Goal: Task Accomplishment & Management: Manage account settings

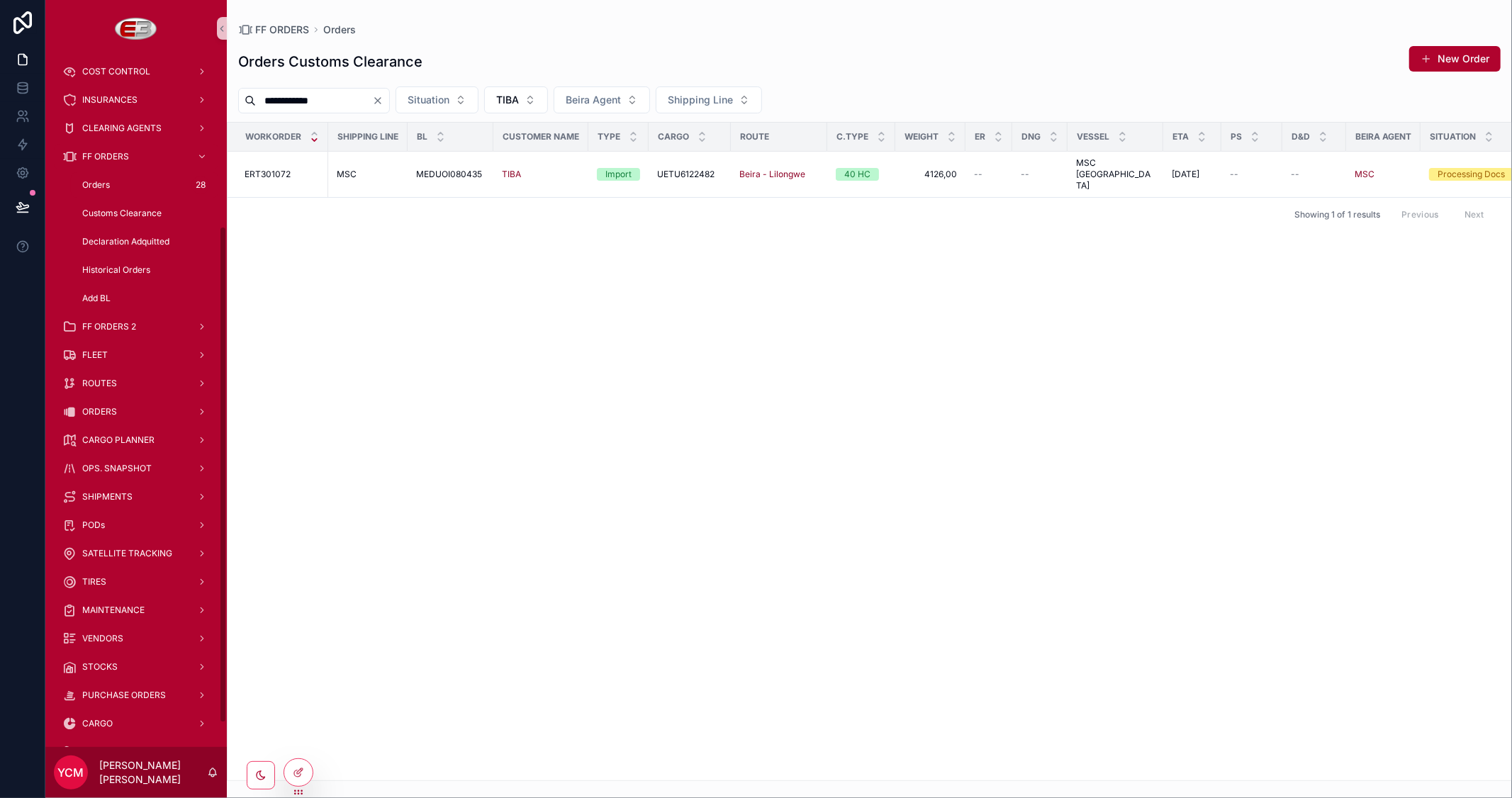
scroll to position [236, 0]
click at [138, 497] on div "SHIPMENTS" at bounding box center [136, 495] width 147 height 23
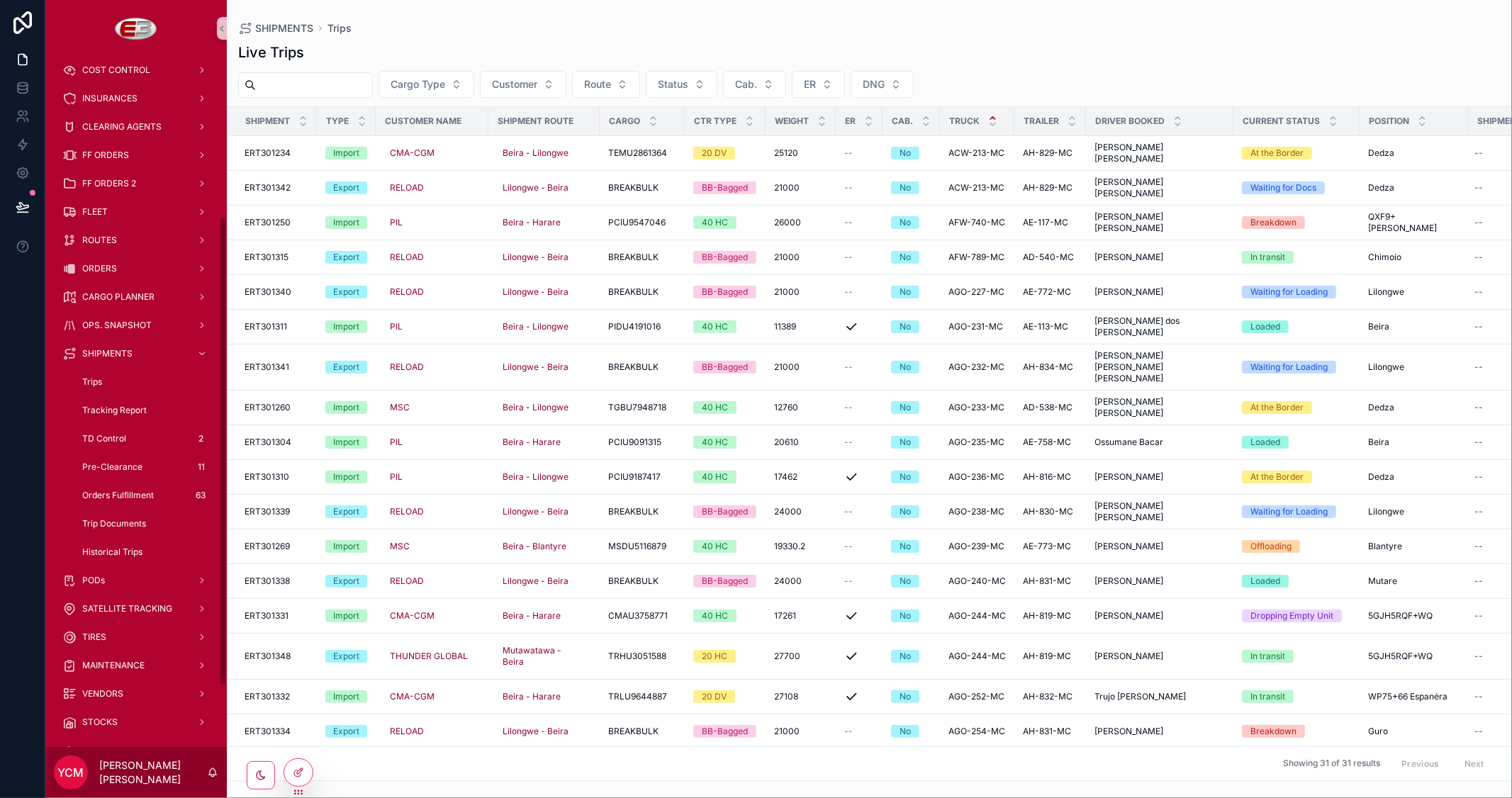
click at [364, 87] on input "scrollable content" at bounding box center [314, 84] width 117 height 20
paste input "**********"
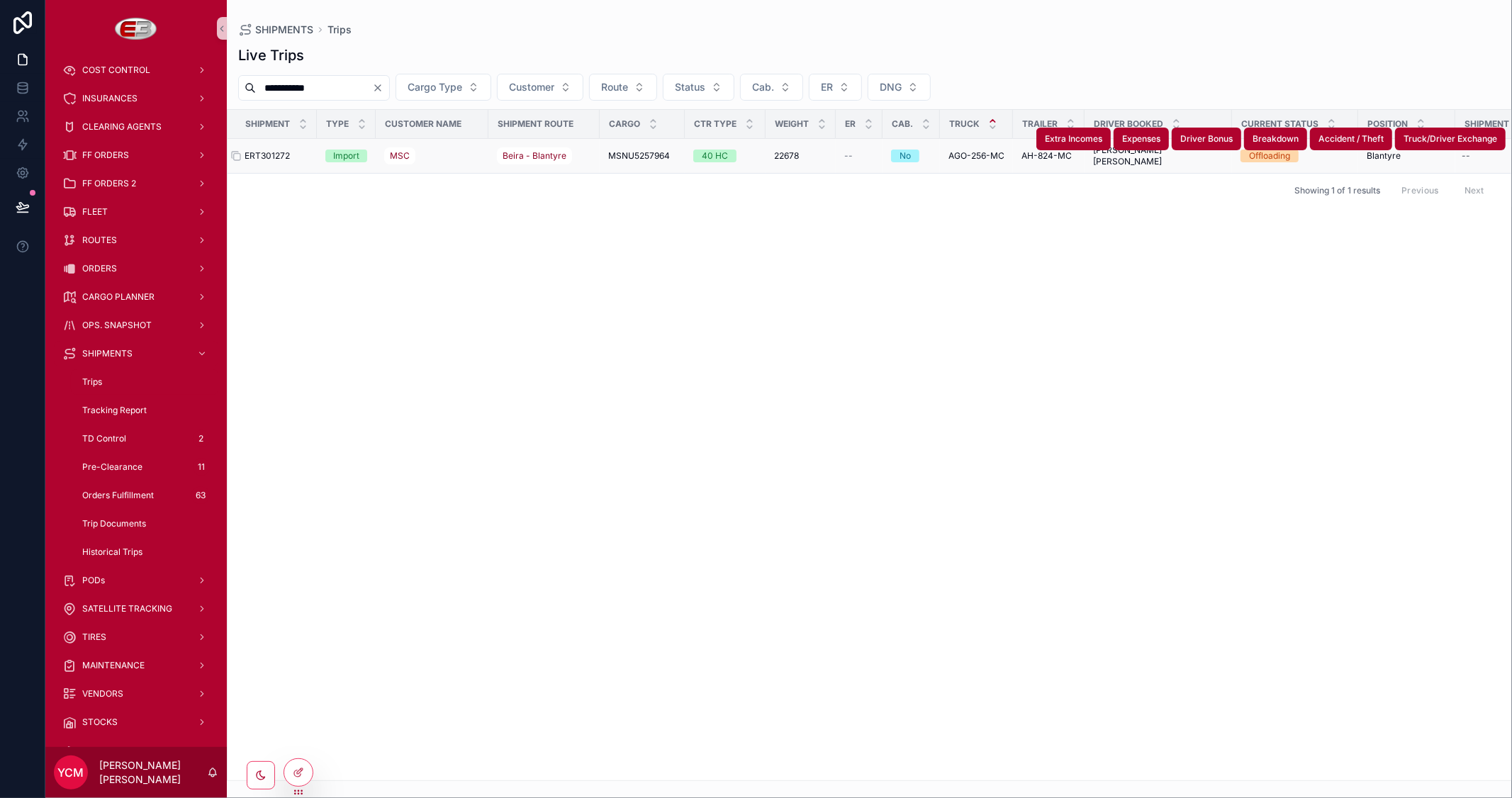
type input "**********"
click at [272, 155] on span "ERT301272" at bounding box center [267, 155] width 45 height 11
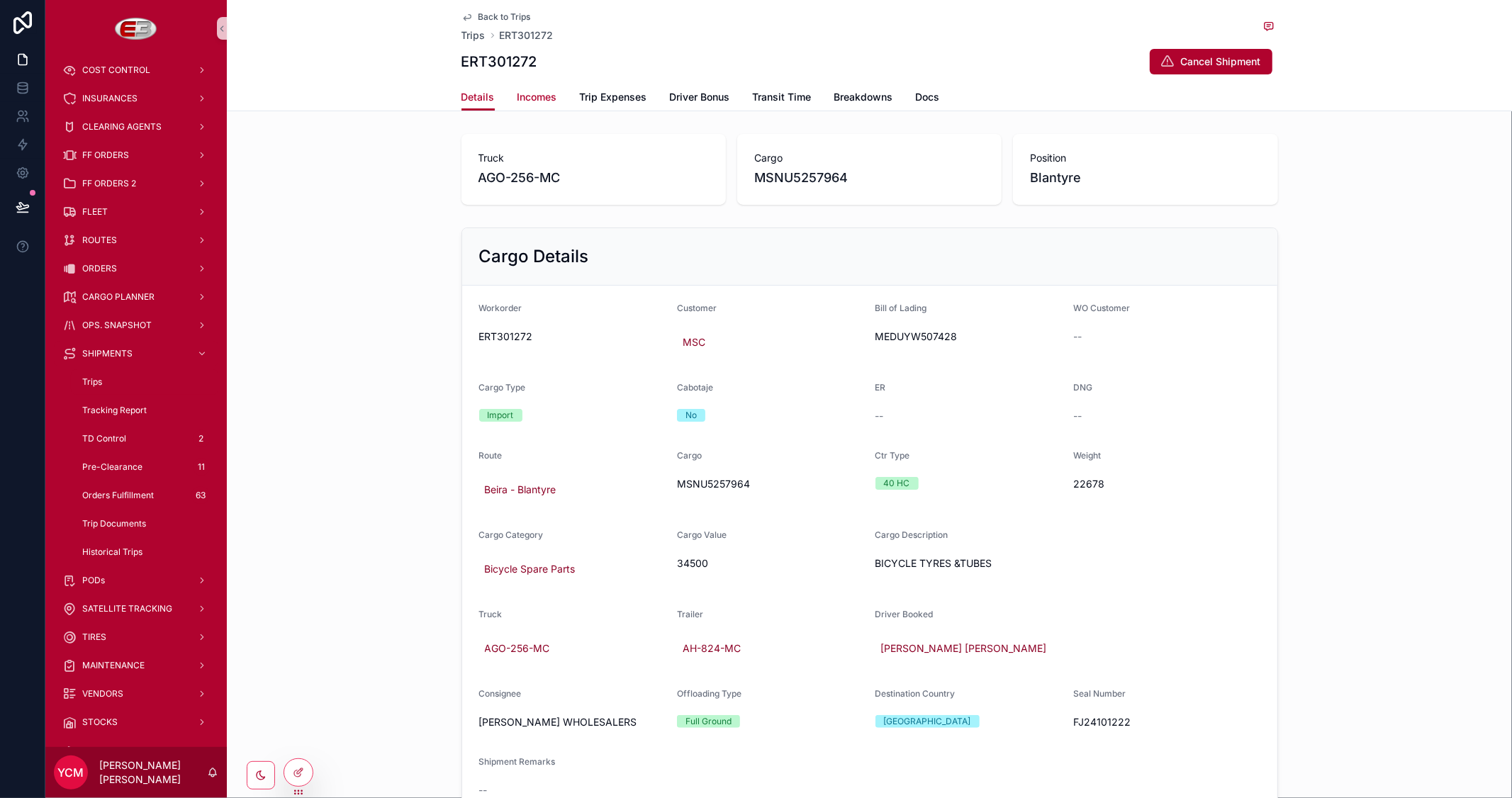
click at [537, 95] on span "Incomes" at bounding box center [537, 97] width 40 height 14
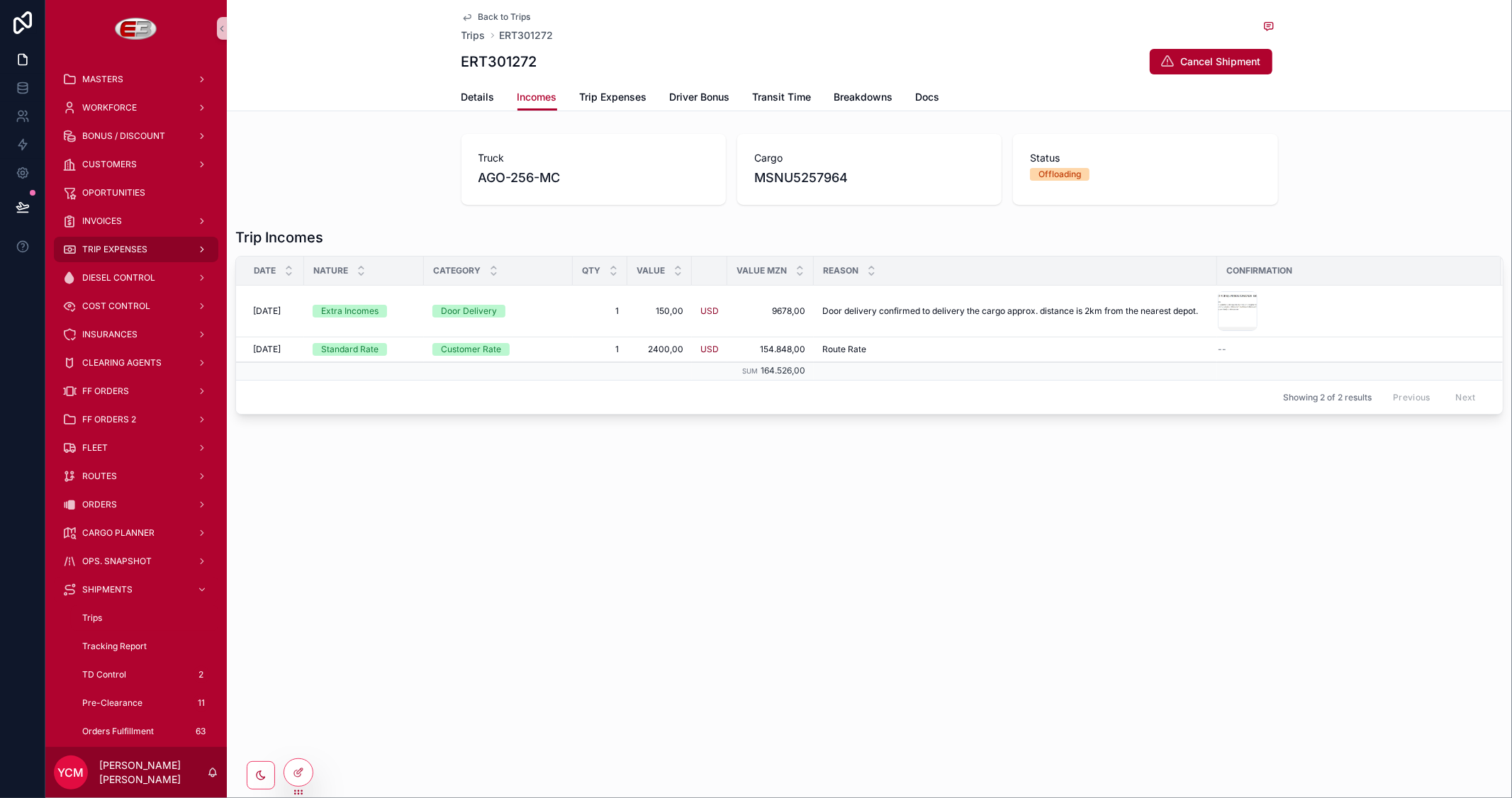
click at [117, 249] on span "TRIP EXPENSES" at bounding box center [114, 249] width 65 height 11
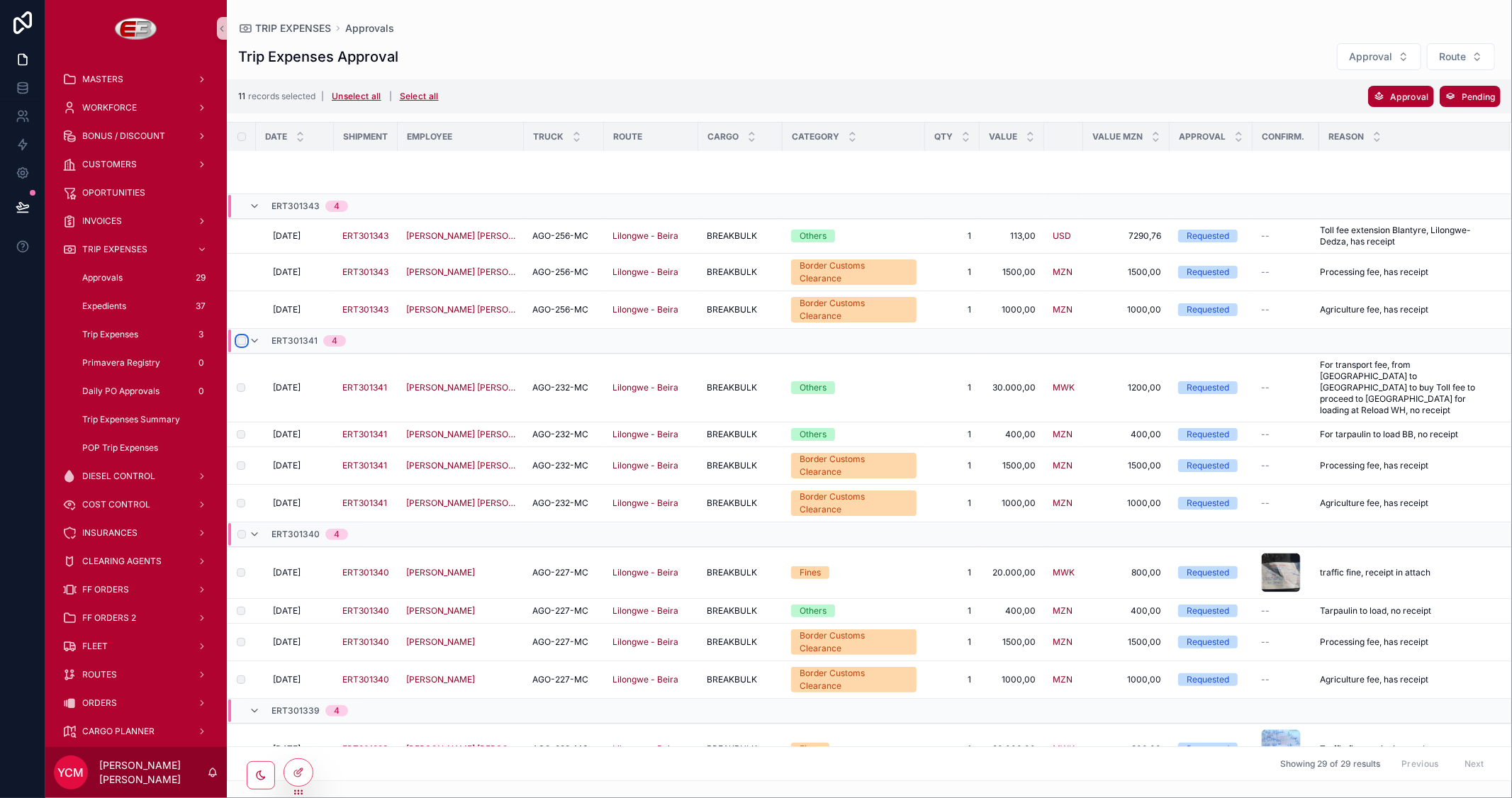
scroll to position [556, 0]
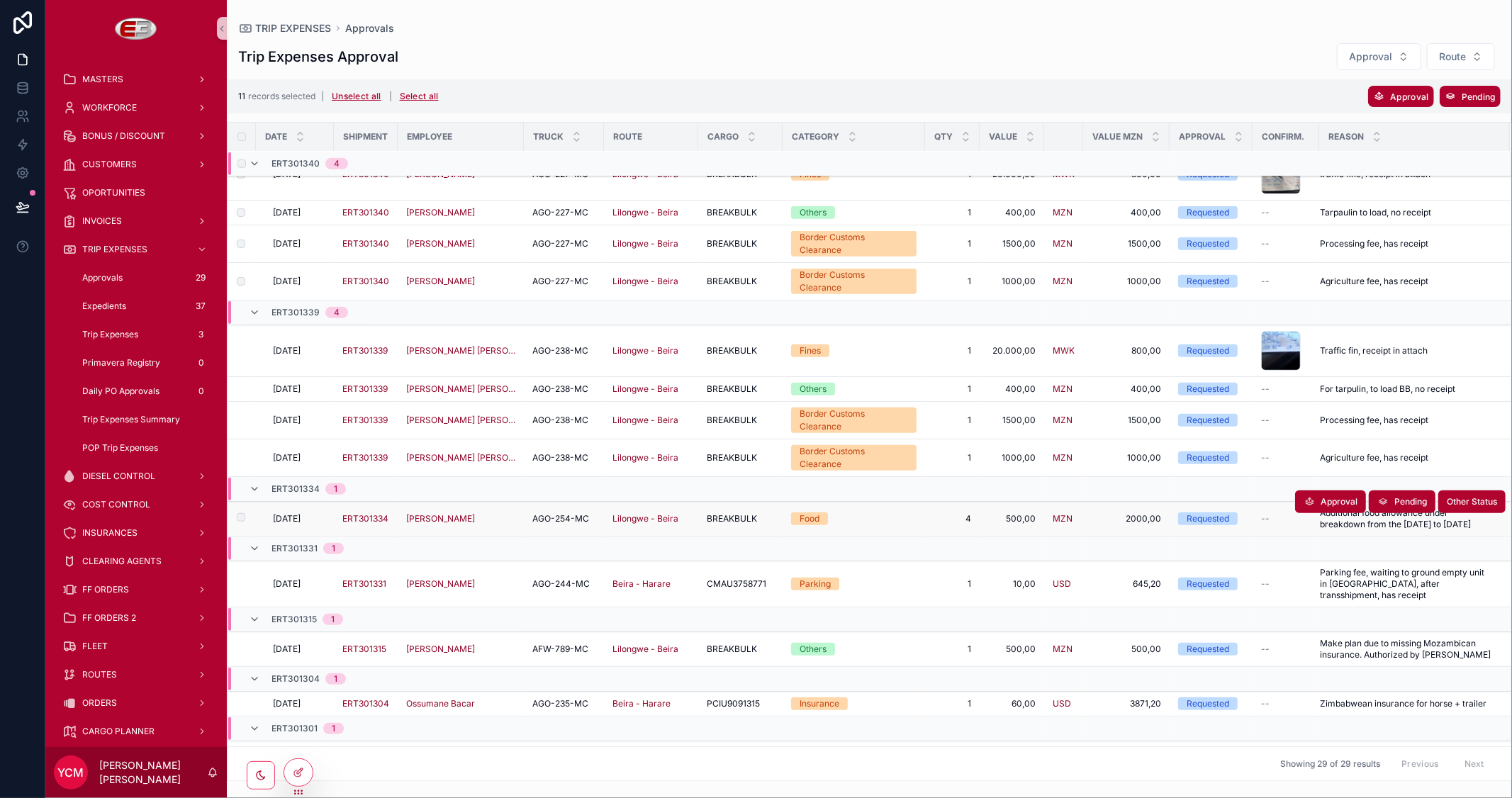
click at [237, 513] on label "scrollable content" at bounding box center [232, 519] width 9 height 11
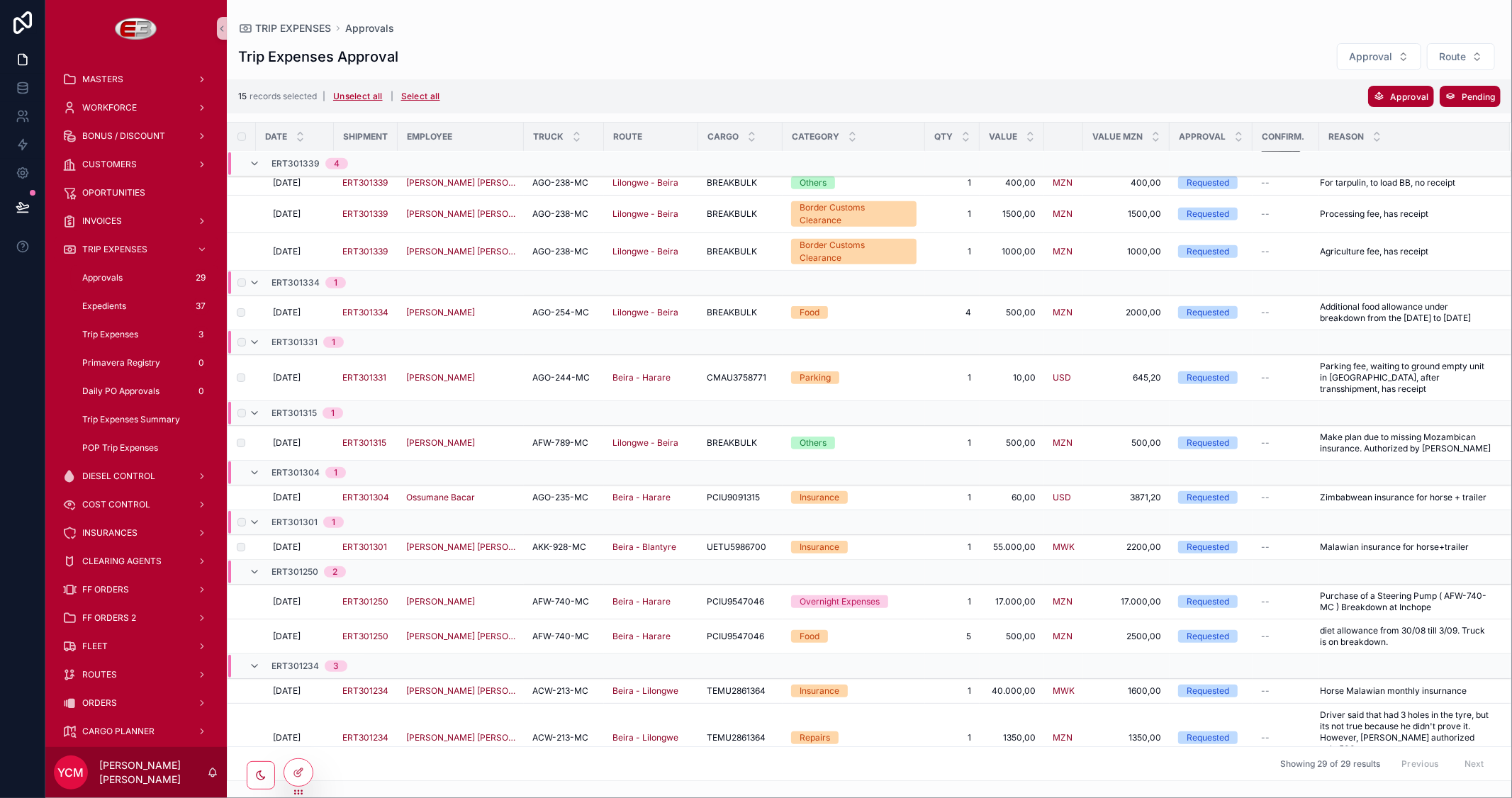
scroll to position [727, 0]
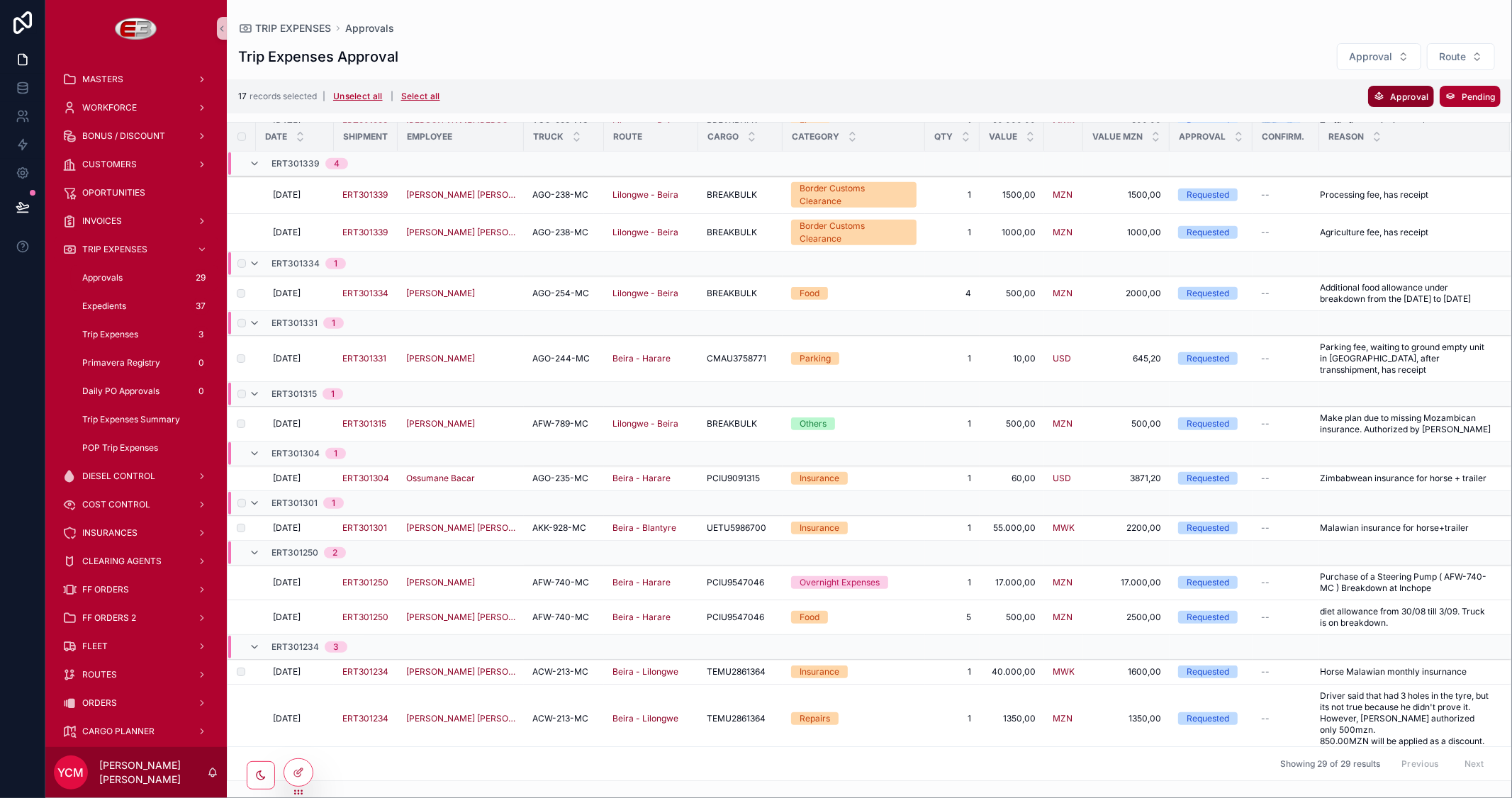
click at [1387, 93] on button "Approval" at bounding box center [1400, 96] width 65 height 21
click at [1466, 67] on icon "scrollable content" at bounding box center [1469, 67] width 11 height 11
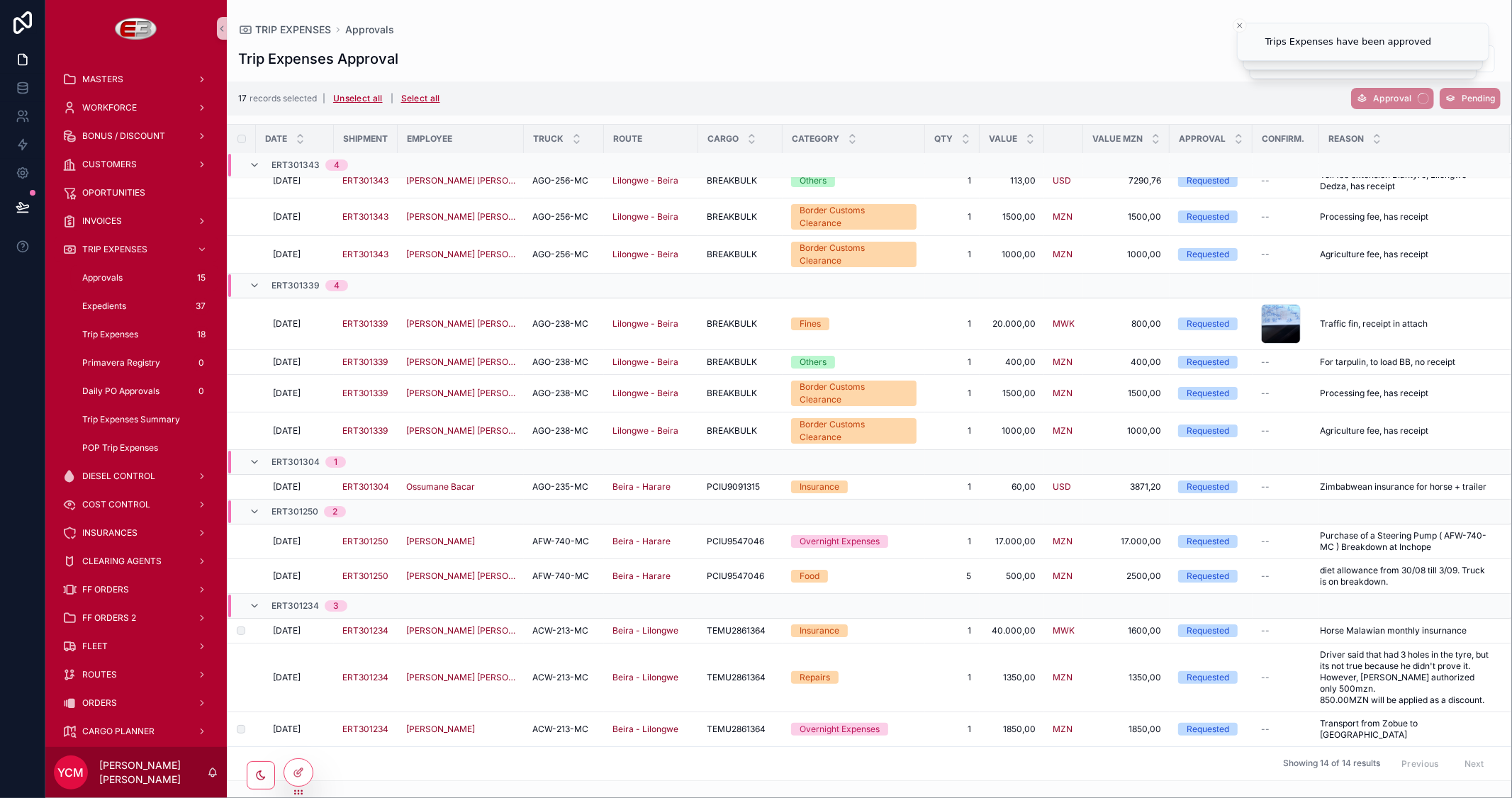
scroll to position [0, 0]
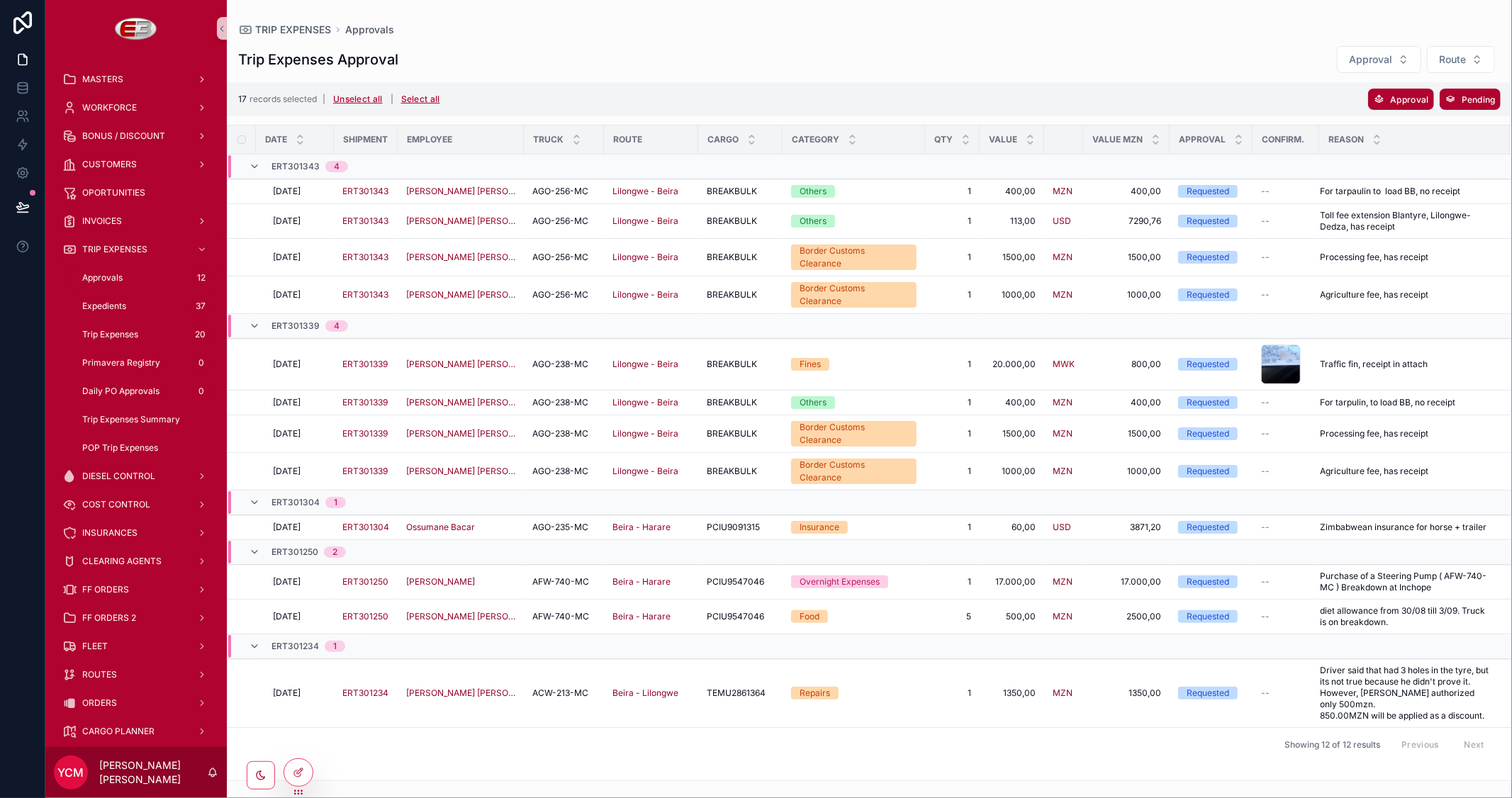
click at [289, 688] on span "[DATE]" at bounding box center [287, 693] width 28 height 11
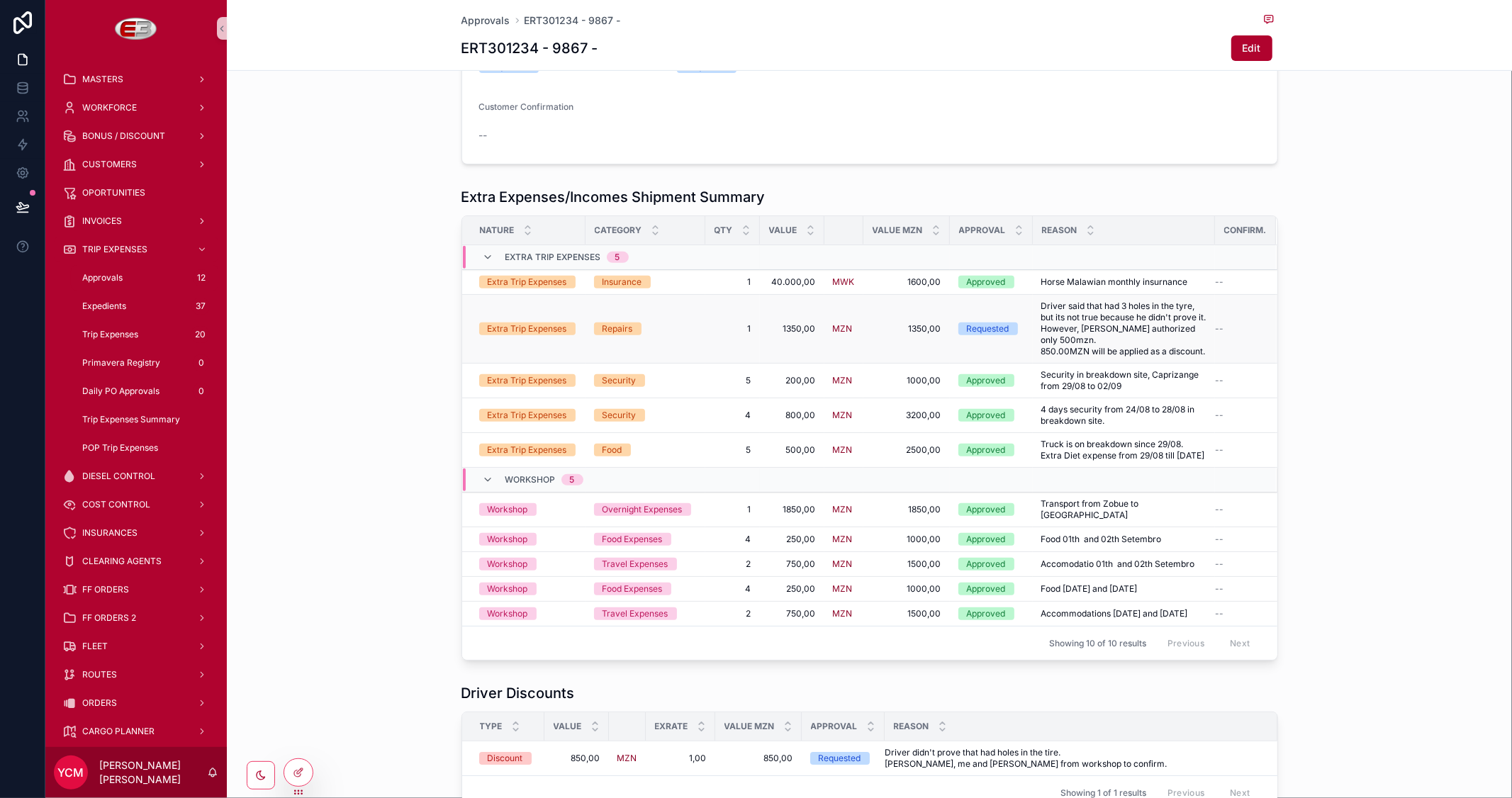
scroll to position [513, 0]
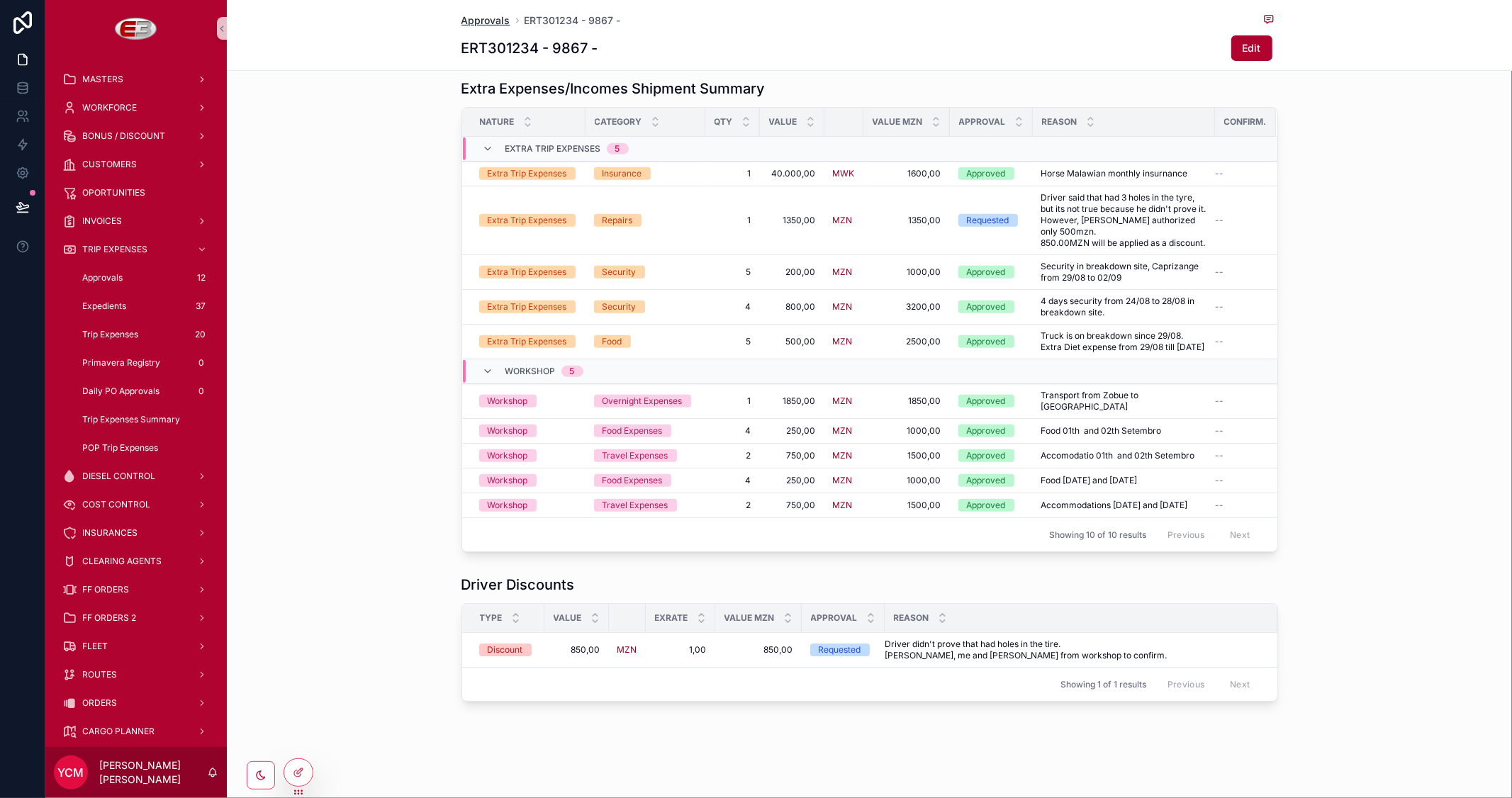
click at [493, 15] on span "Approvals" at bounding box center [485, 20] width 49 height 14
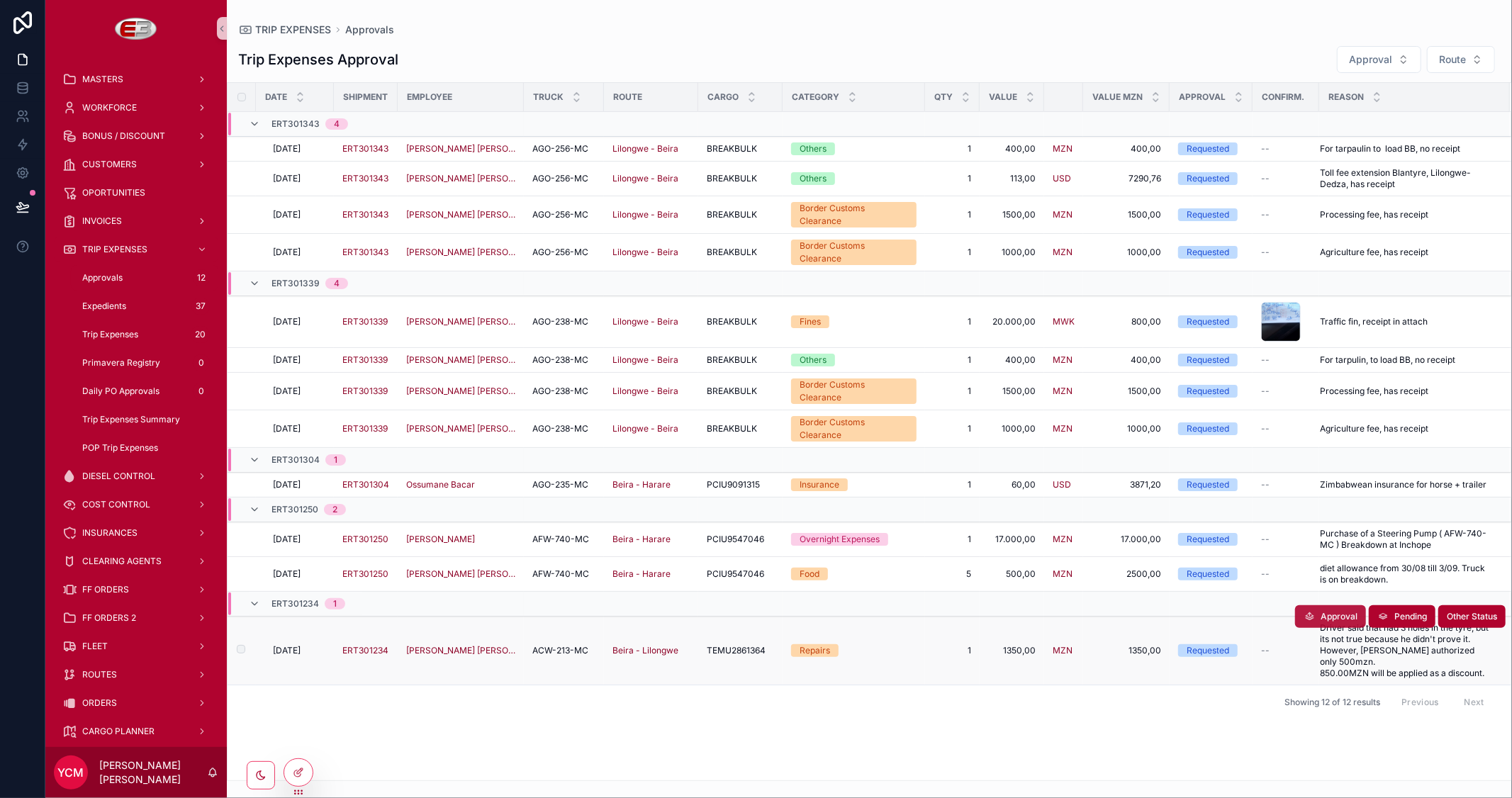
click at [1307, 611] on icon "scrollable content" at bounding box center [1309, 616] width 11 height 11
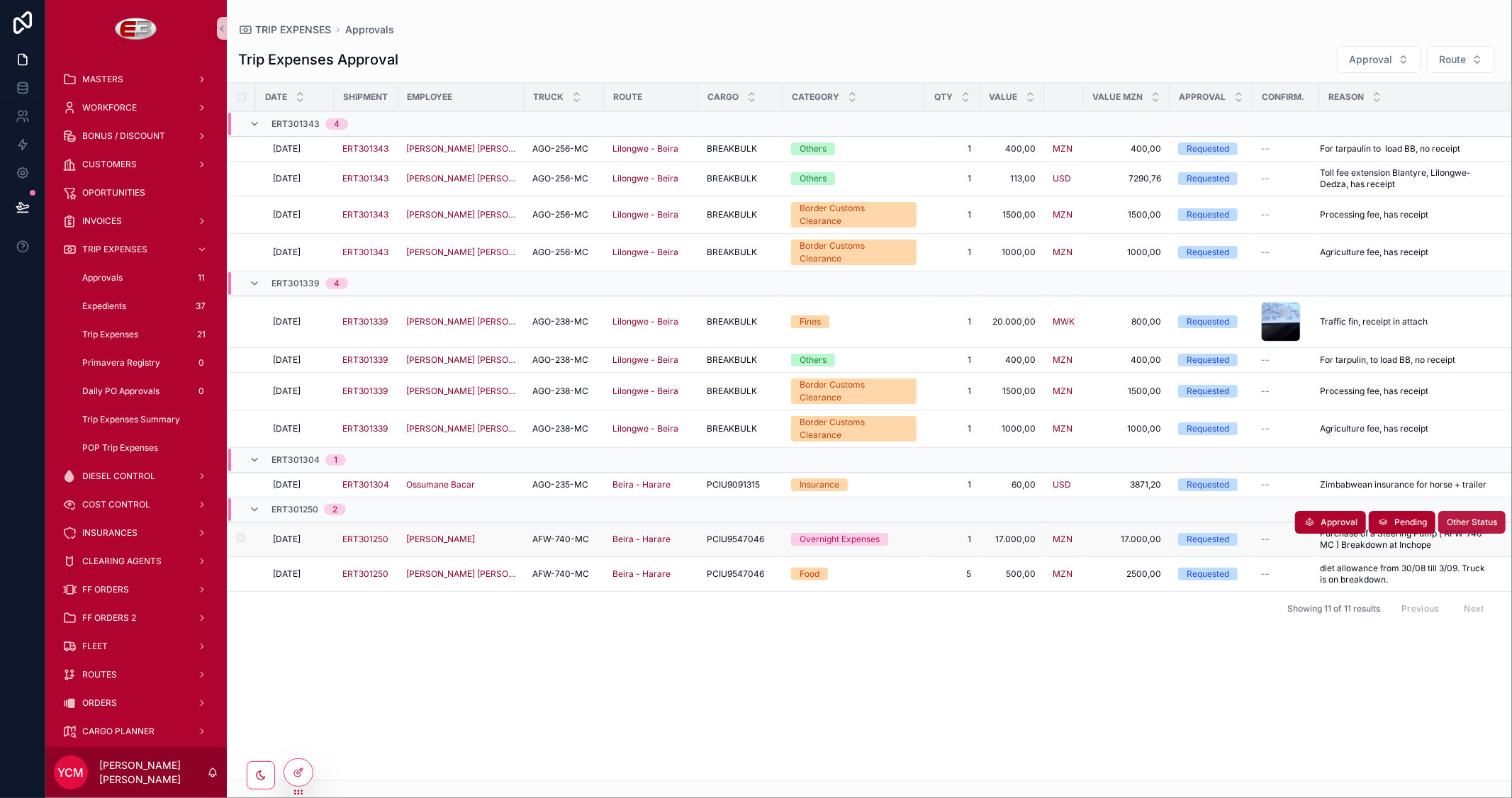
click at [1458, 517] on span "Other Status" at bounding box center [1472, 522] width 51 height 11
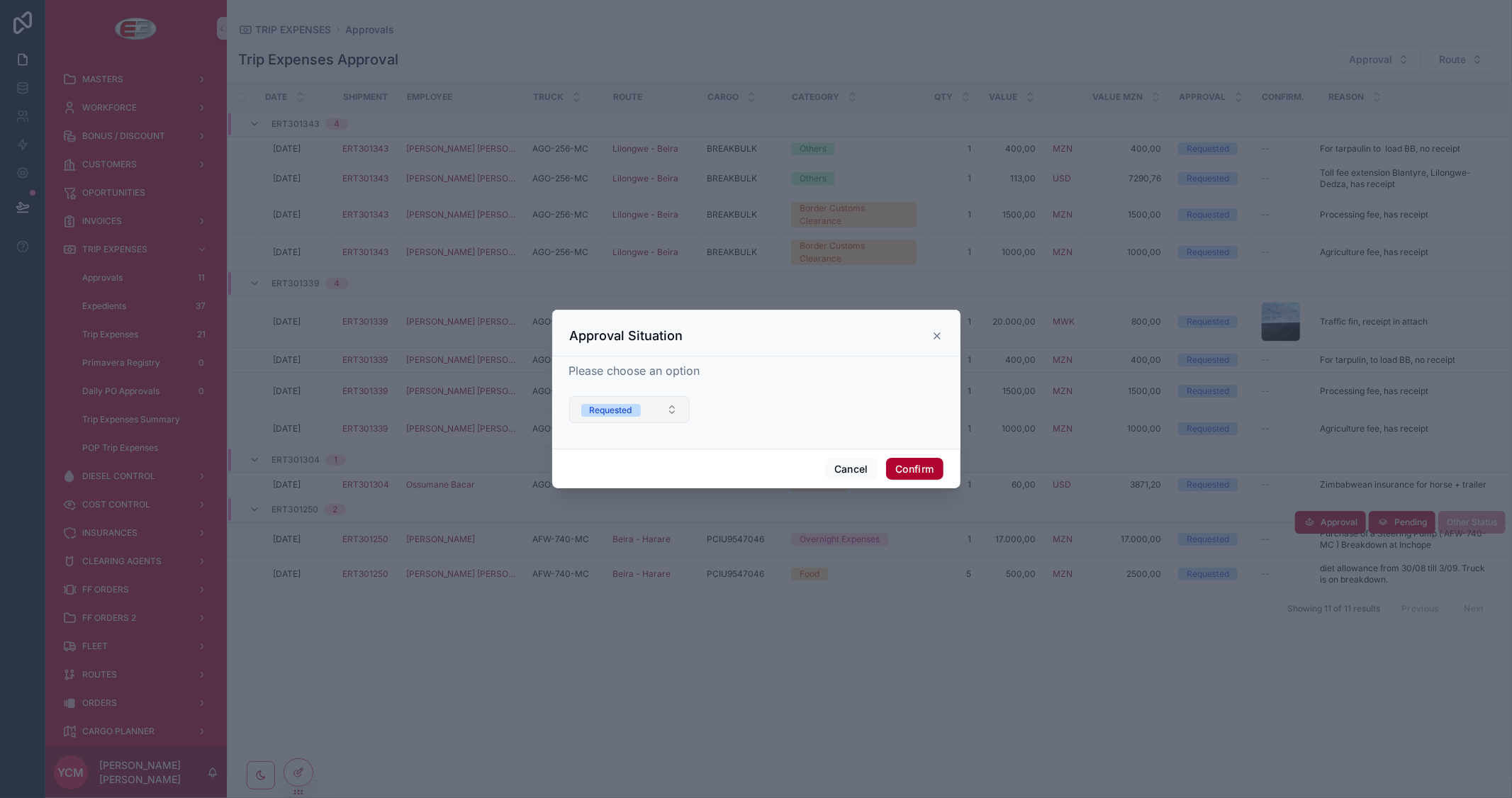
click at [661, 411] on button "Requested" at bounding box center [629, 409] width 121 height 27
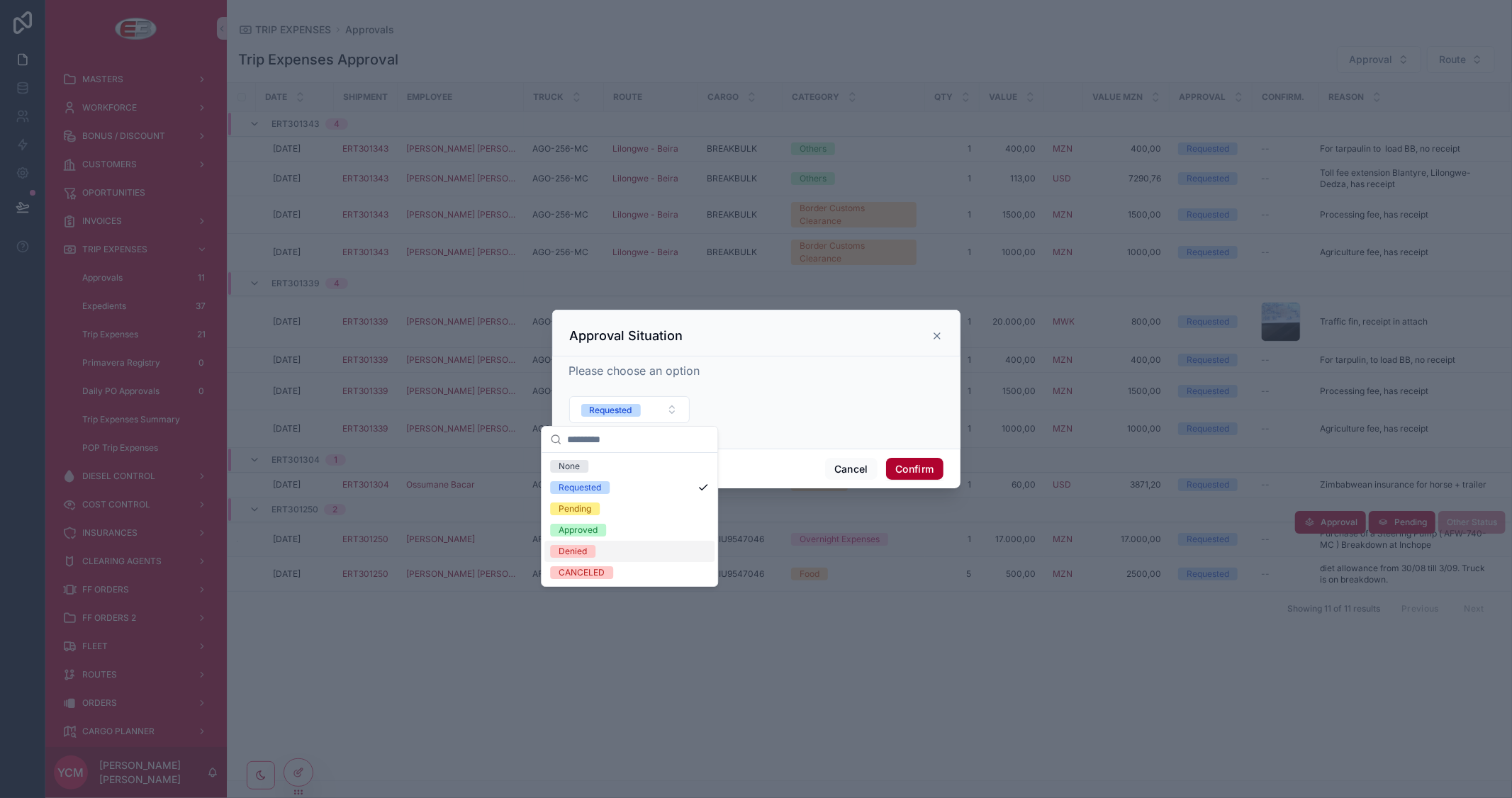
click at [612, 554] on div "Denied" at bounding box center [629, 551] width 170 height 21
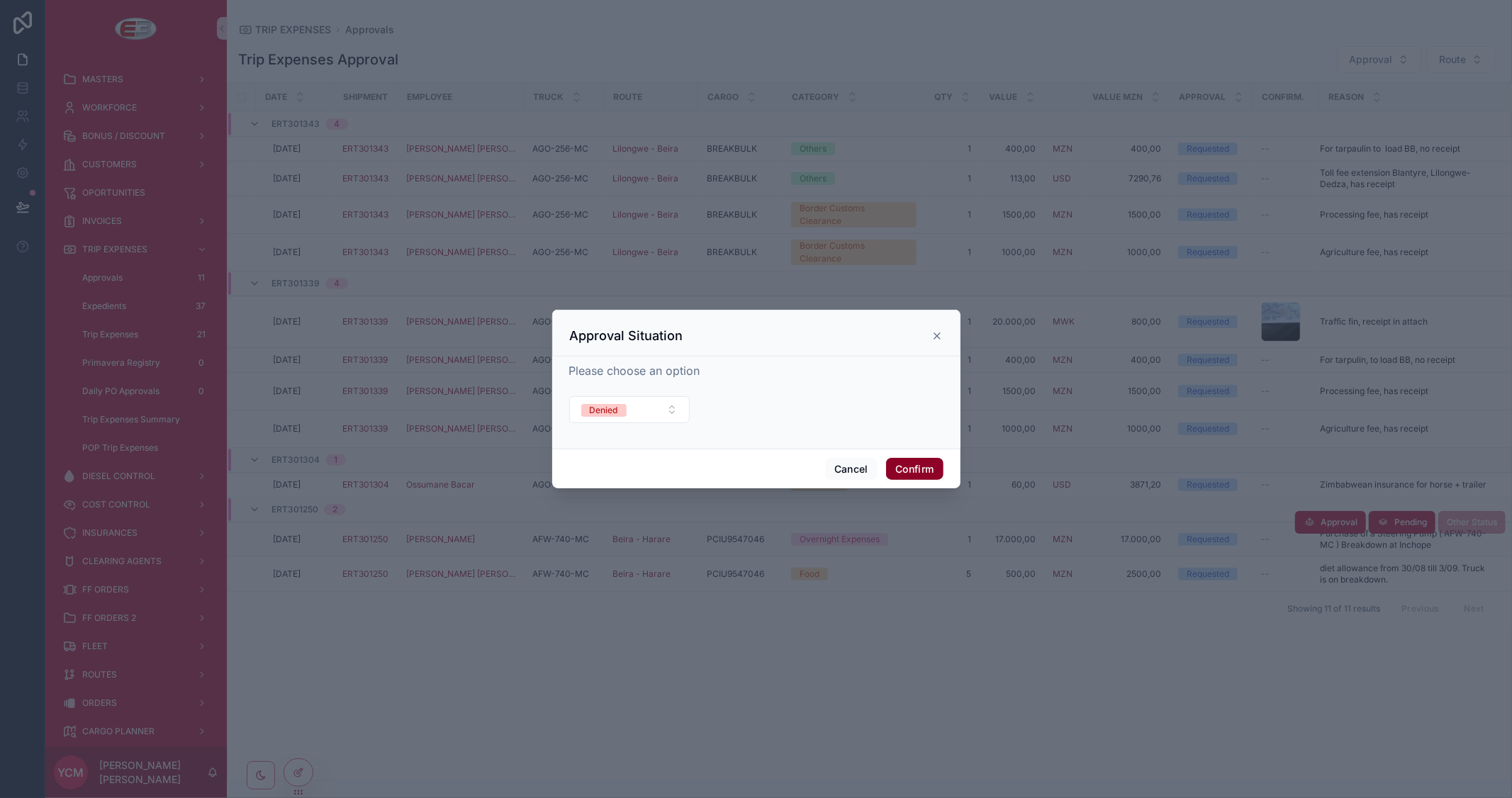
click at [922, 469] on button "Confirm" at bounding box center [914, 469] width 56 height 23
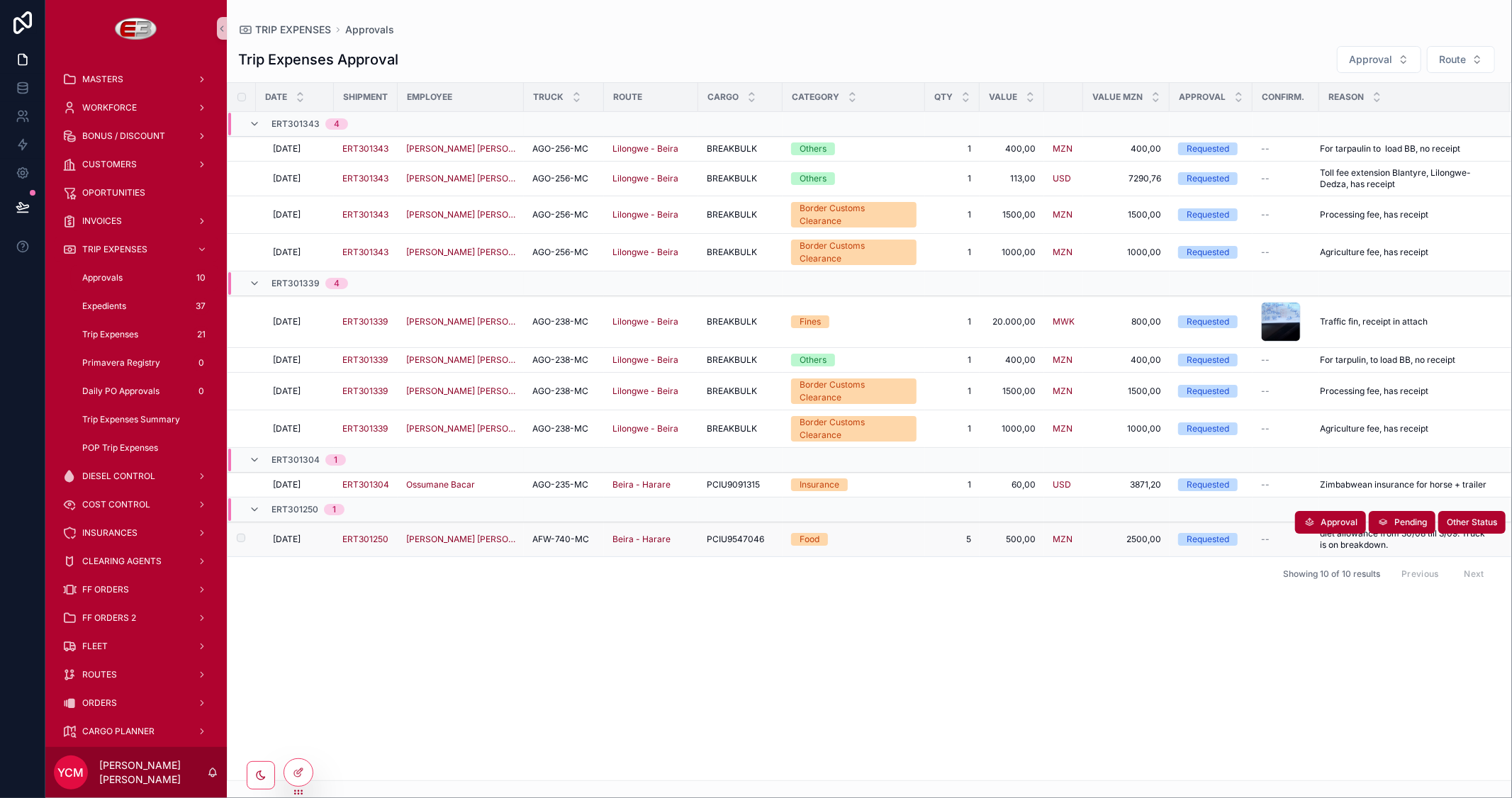
click at [934, 534] on span "5" at bounding box center [952, 539] width 37 height 11
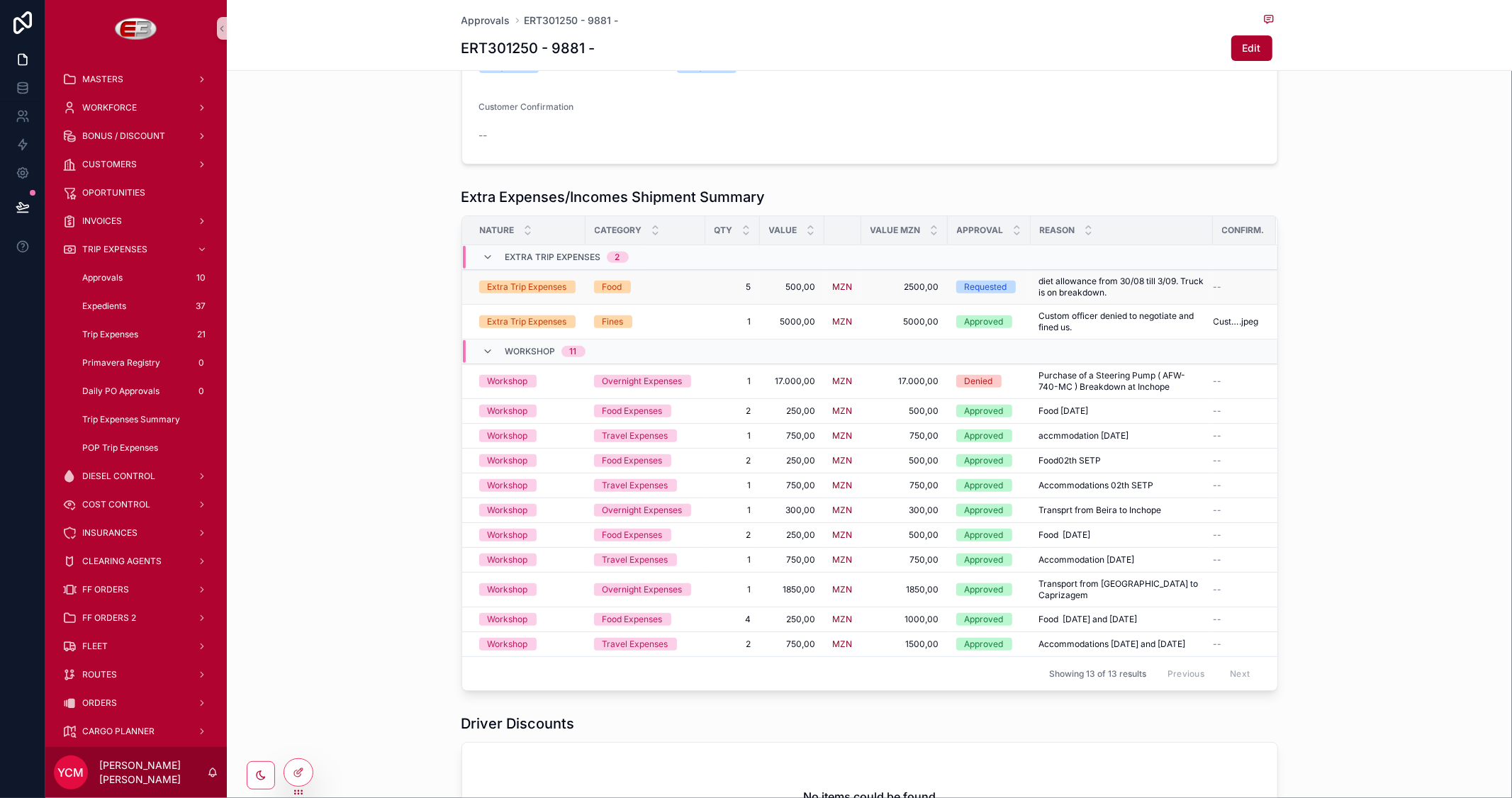
scroll to position [393, 0]
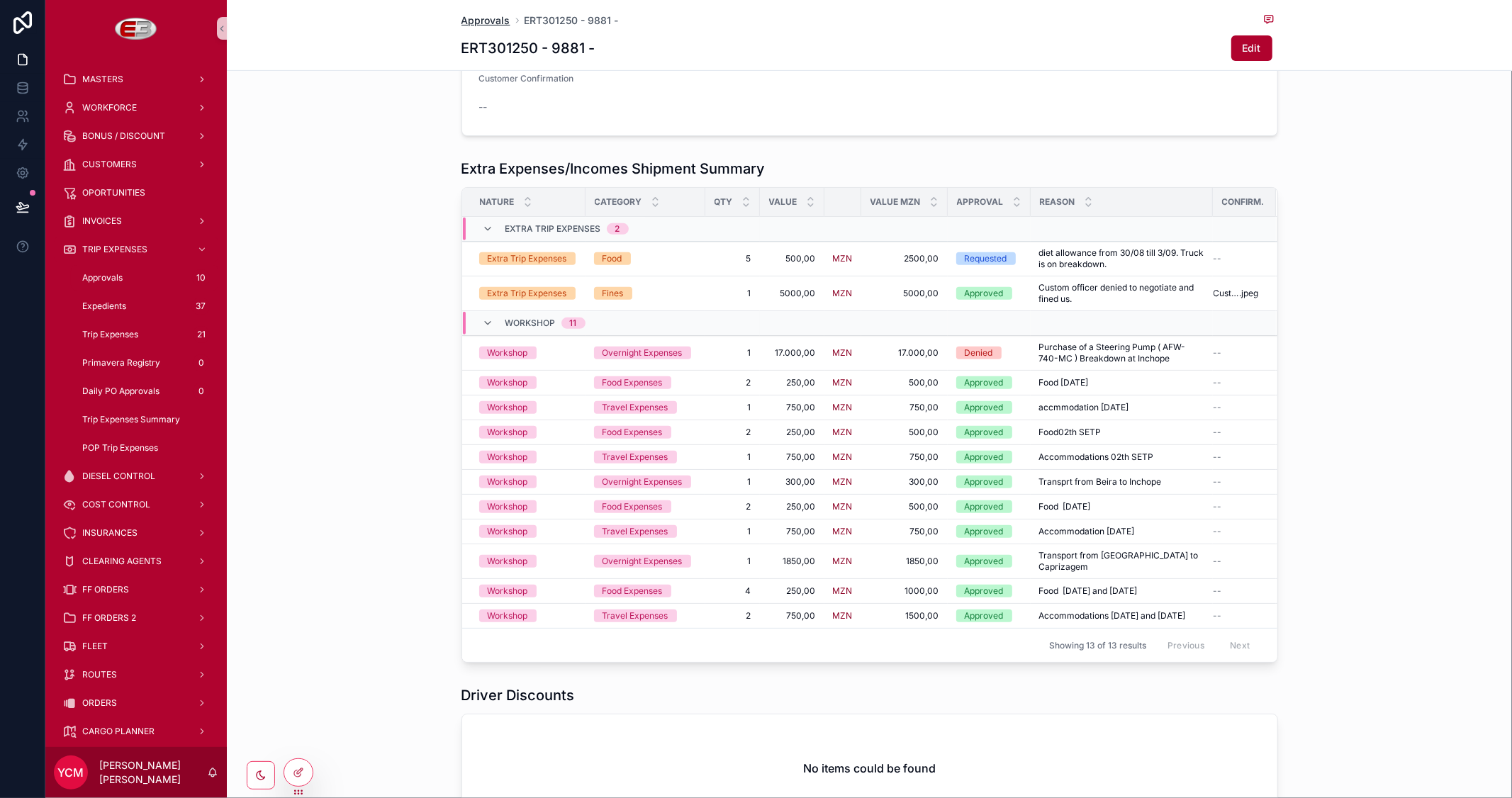
click at [475, 17] on span "Approvals" at bounding box center [485, 20] width 49 height 14
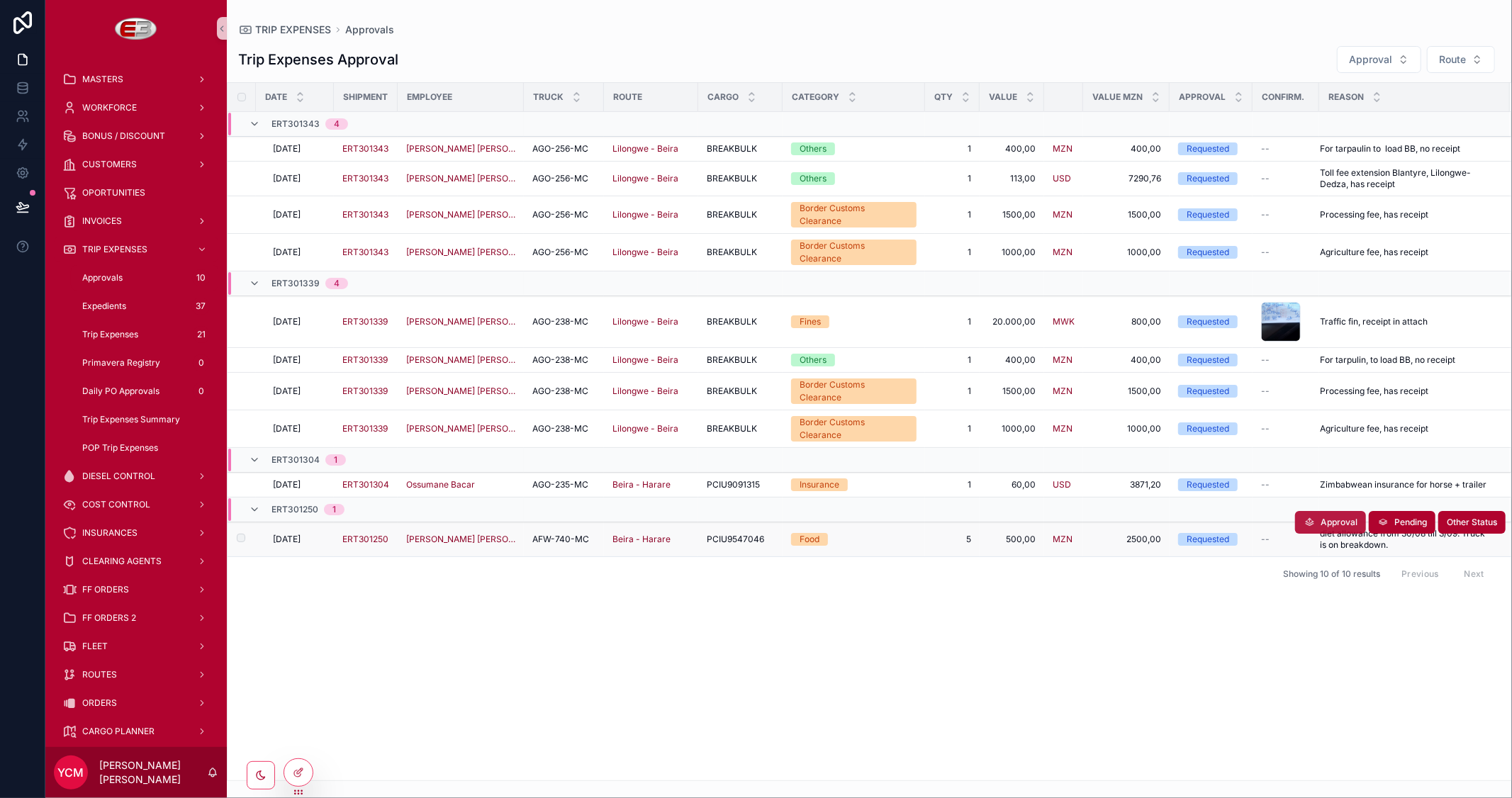
click at [1337, 517] on span "Approval" at bounding box center [1339, 522] width 37 height 11
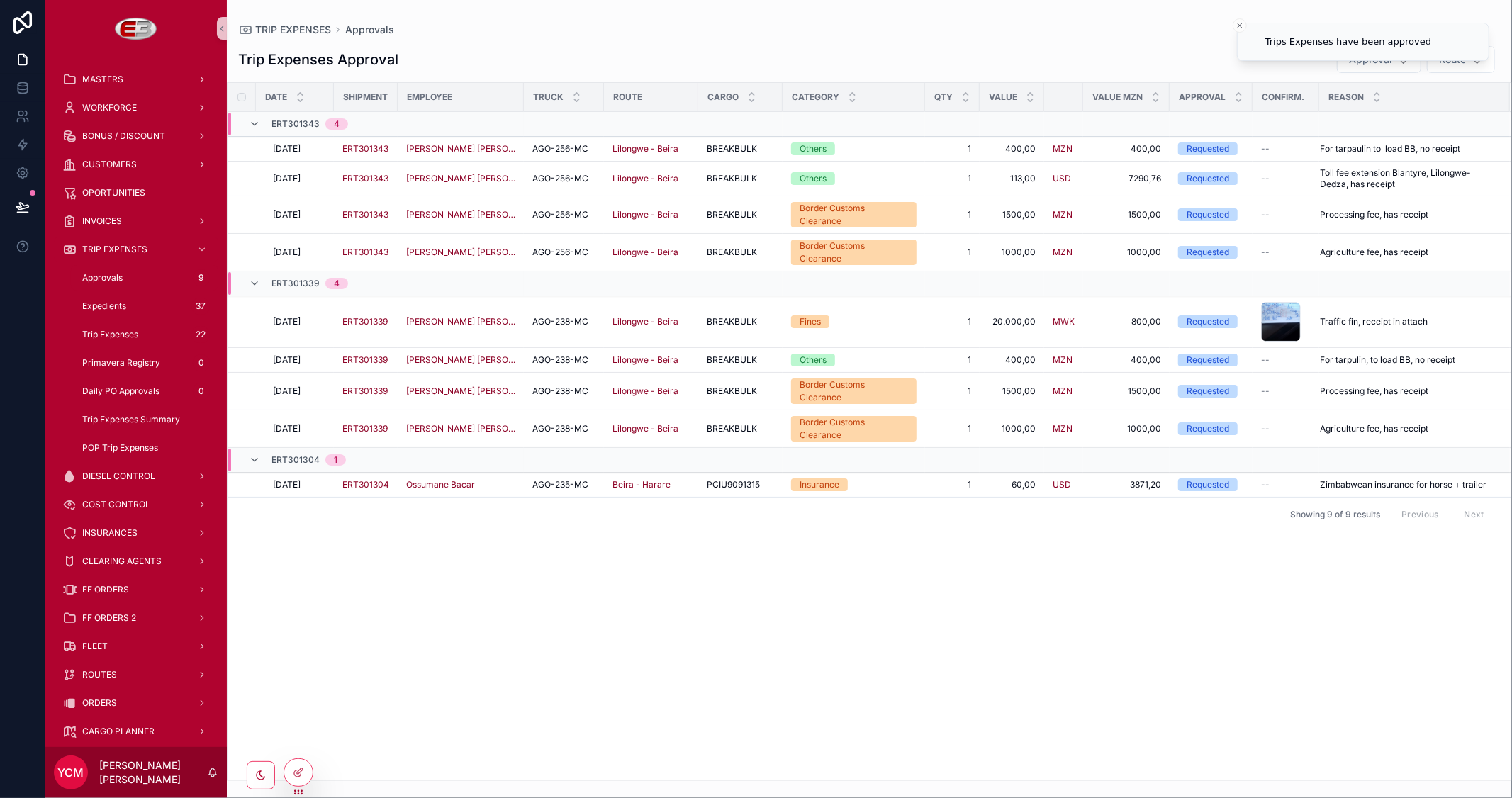
click at [1283, 571] on div "Date Shipment Employee Truck Route Cargo Category Qty Value Value MZN Approval …" at bounding box center [869, 431] width 1283 height 698
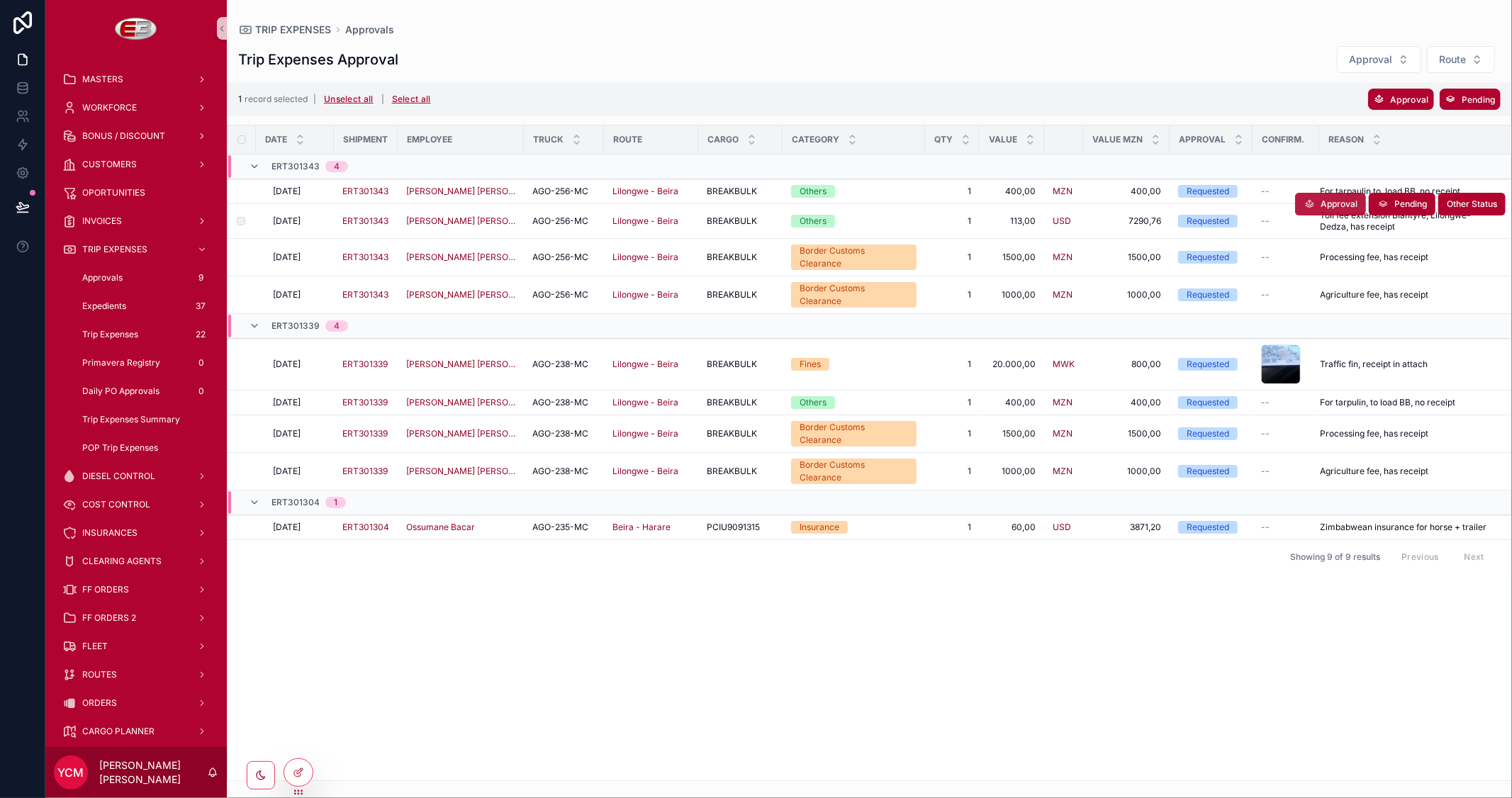
click at [1324, 199] on span "Approval" at bounding box center [1339, 204] width 37 height 11
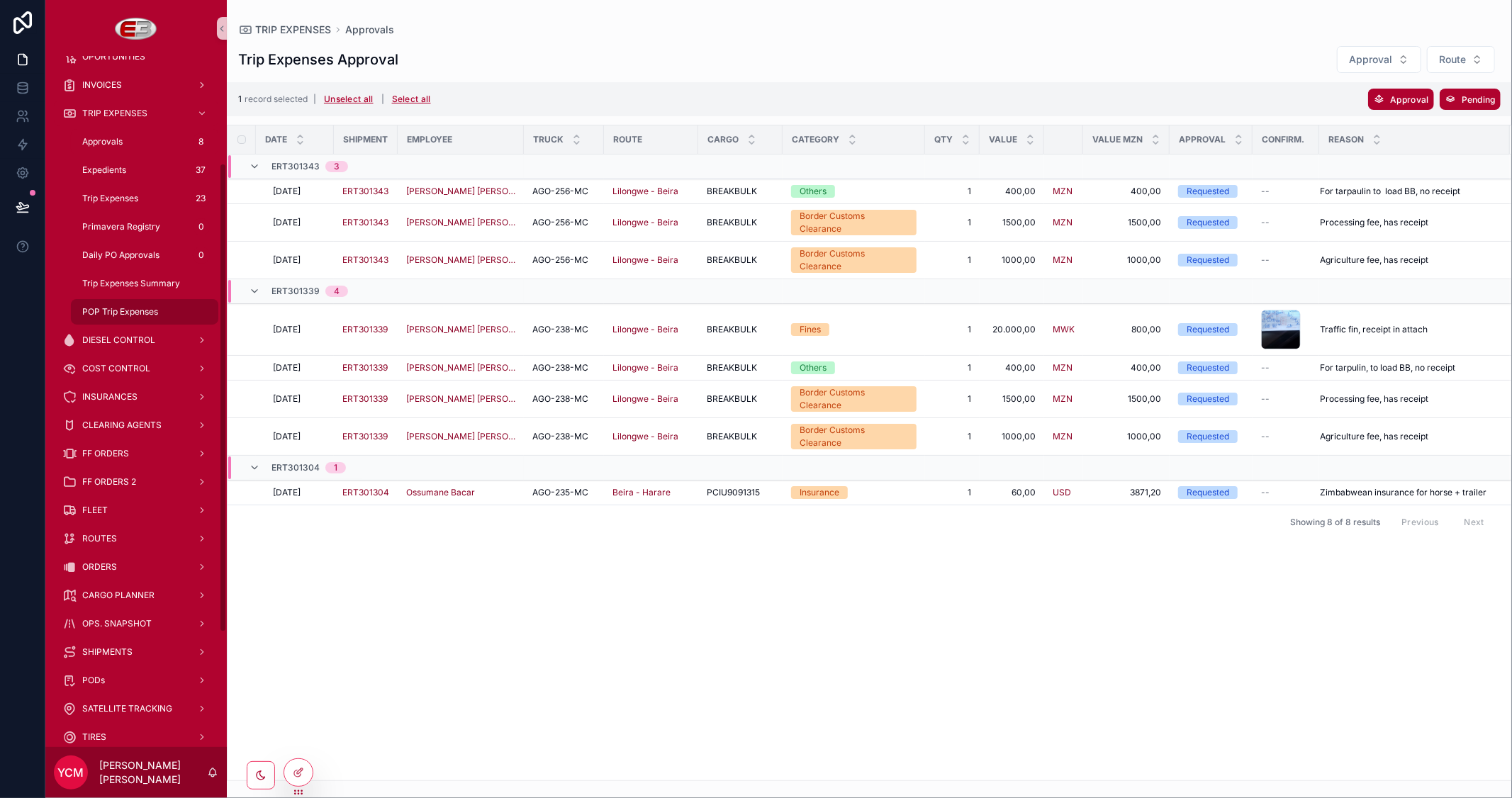
scroll to position [158, 0]
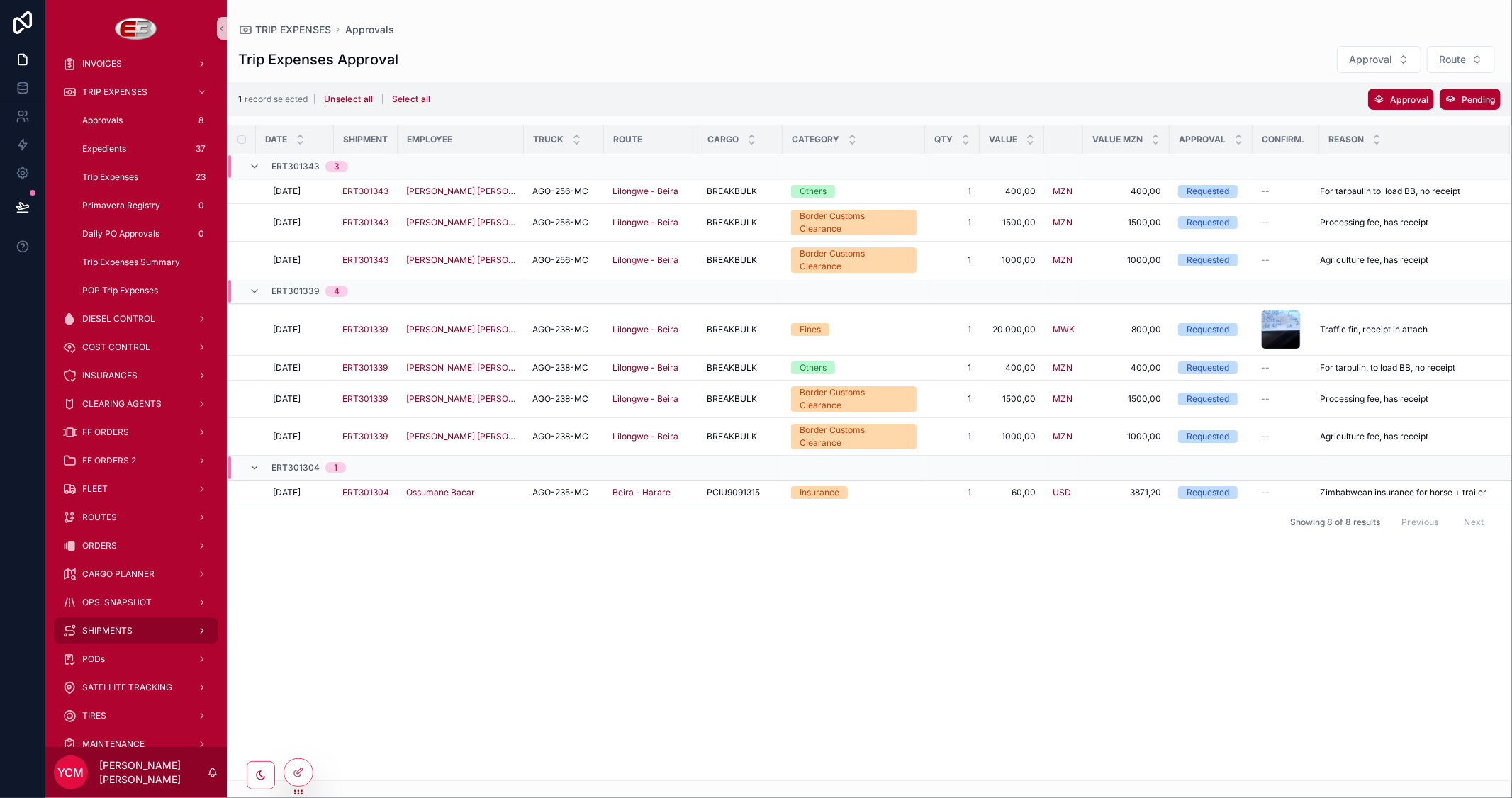
click at [131, 626] on span "SHIPMENTS" at bounding box center [107, 631] width 51 height 11
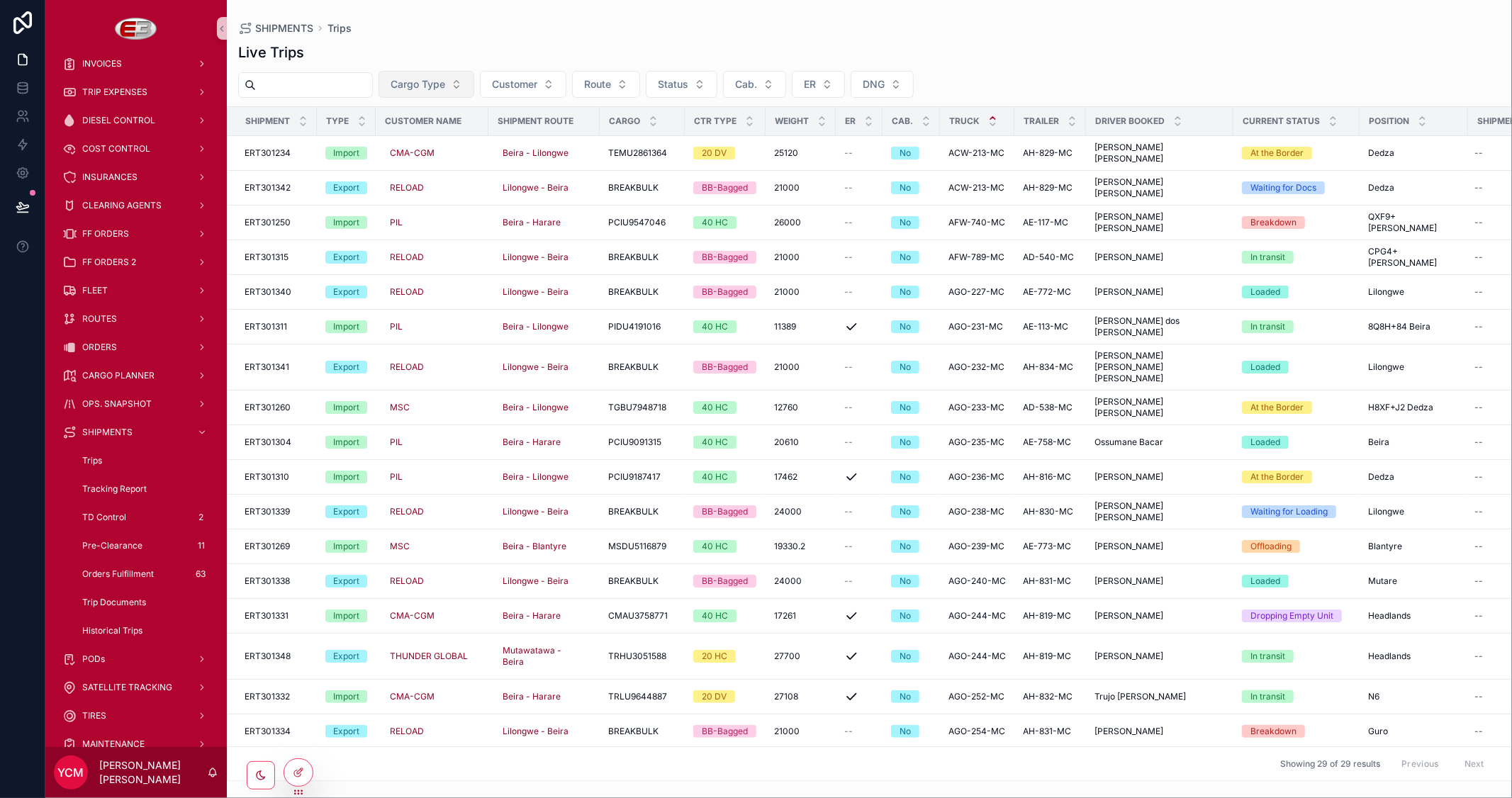
click at [474, 84] on button "Cargo Type" at bounding box center [426, 84] width 95 height 27
click at [415, 164] on div "Export" at bounding box center [459, 164] width 170 height 23
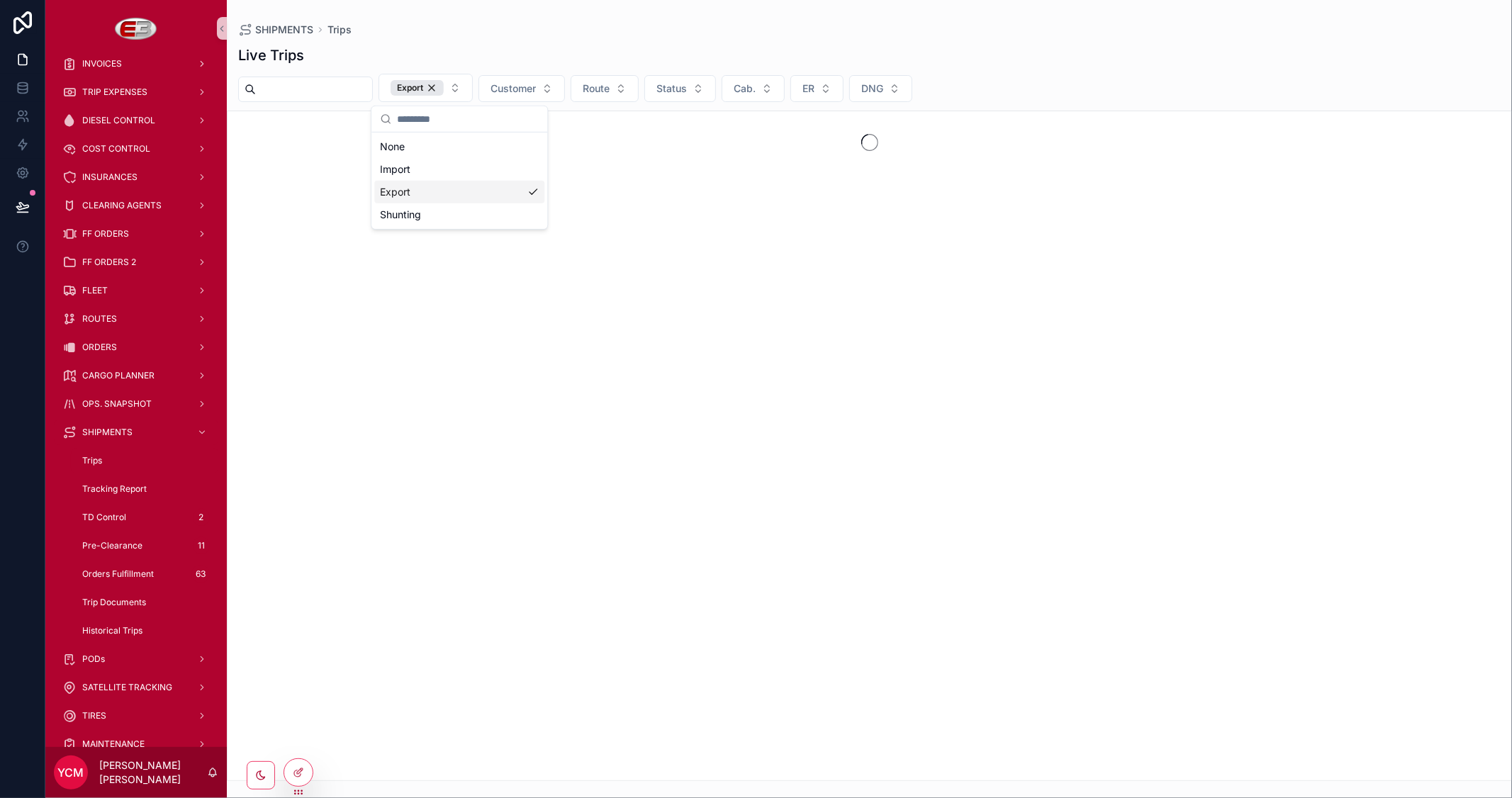
click at [1108, 45] on div "Live Trips" at bounding box center [869, 55] width 1262 height 20
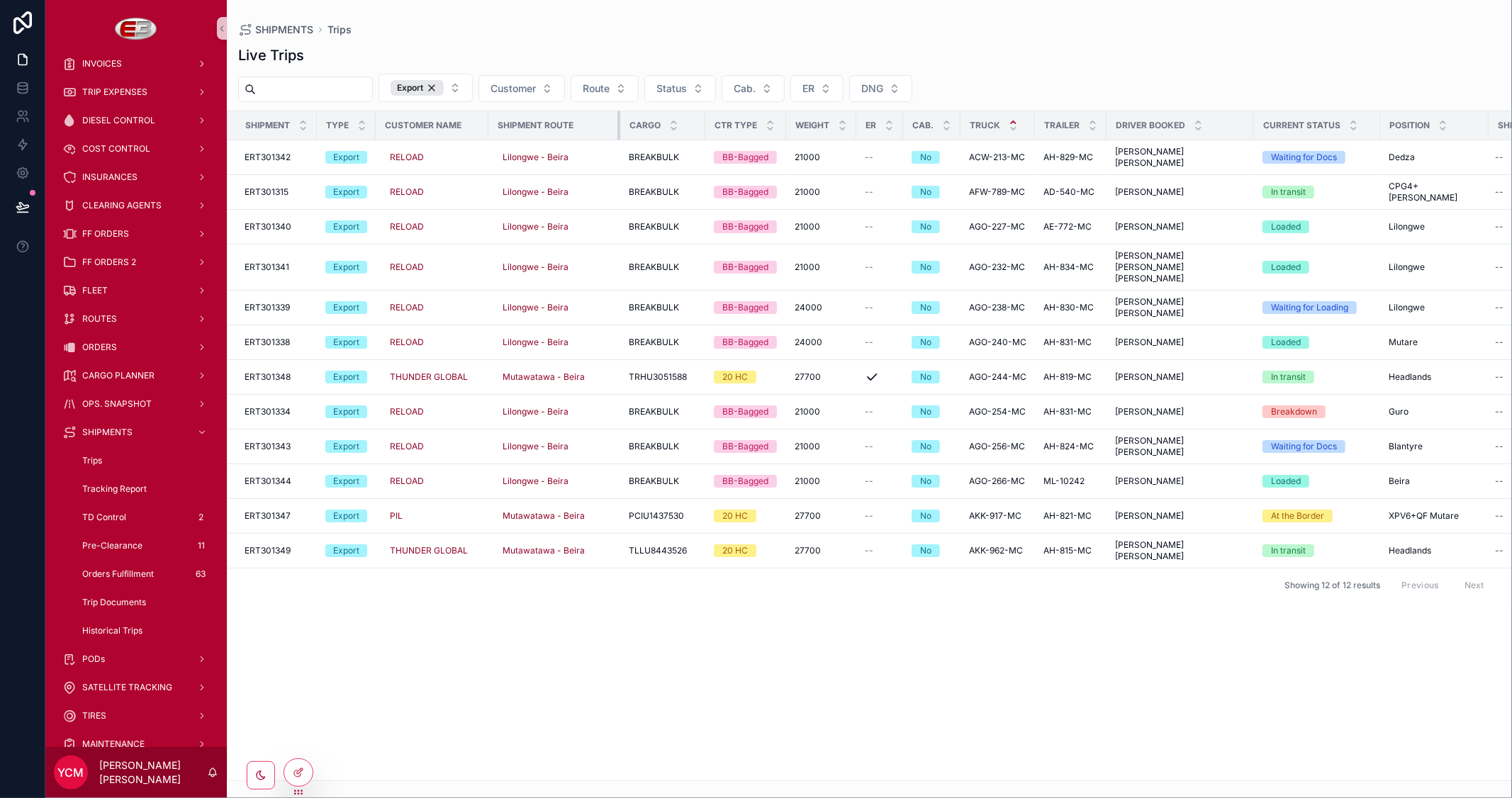
drag, startPoint x: 598, startPoint y: 122, endPoint x: 618, endPoint y: 125, distance: 20.2
click at [618, 125] on div "scrollable content" at bounding box center [620, 125] width 6 height 29
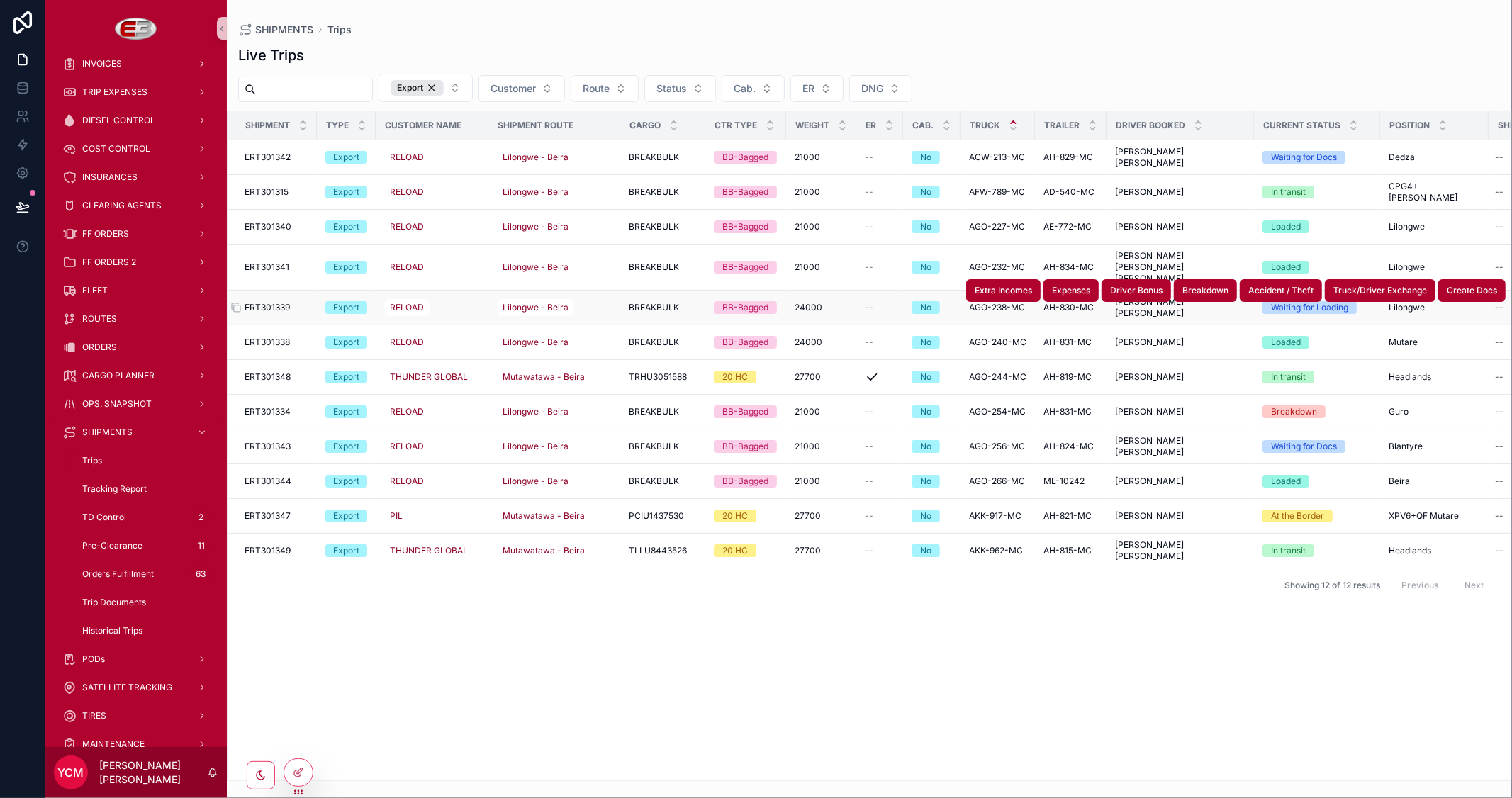
click at [285, 302] on span "ERT301339" at bounding box center [267, 307] width 45 height 11
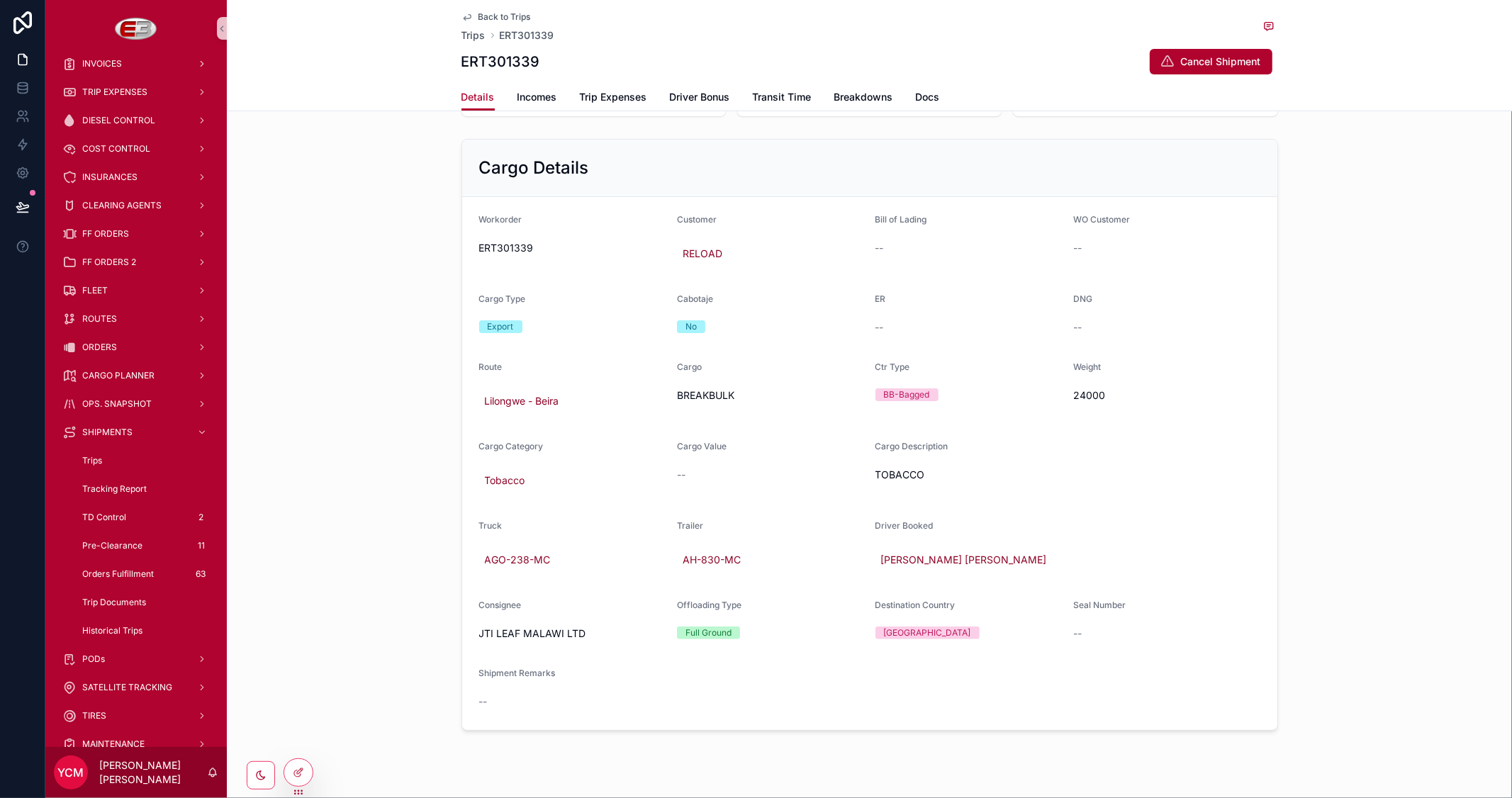
scroll to position [117, 0]
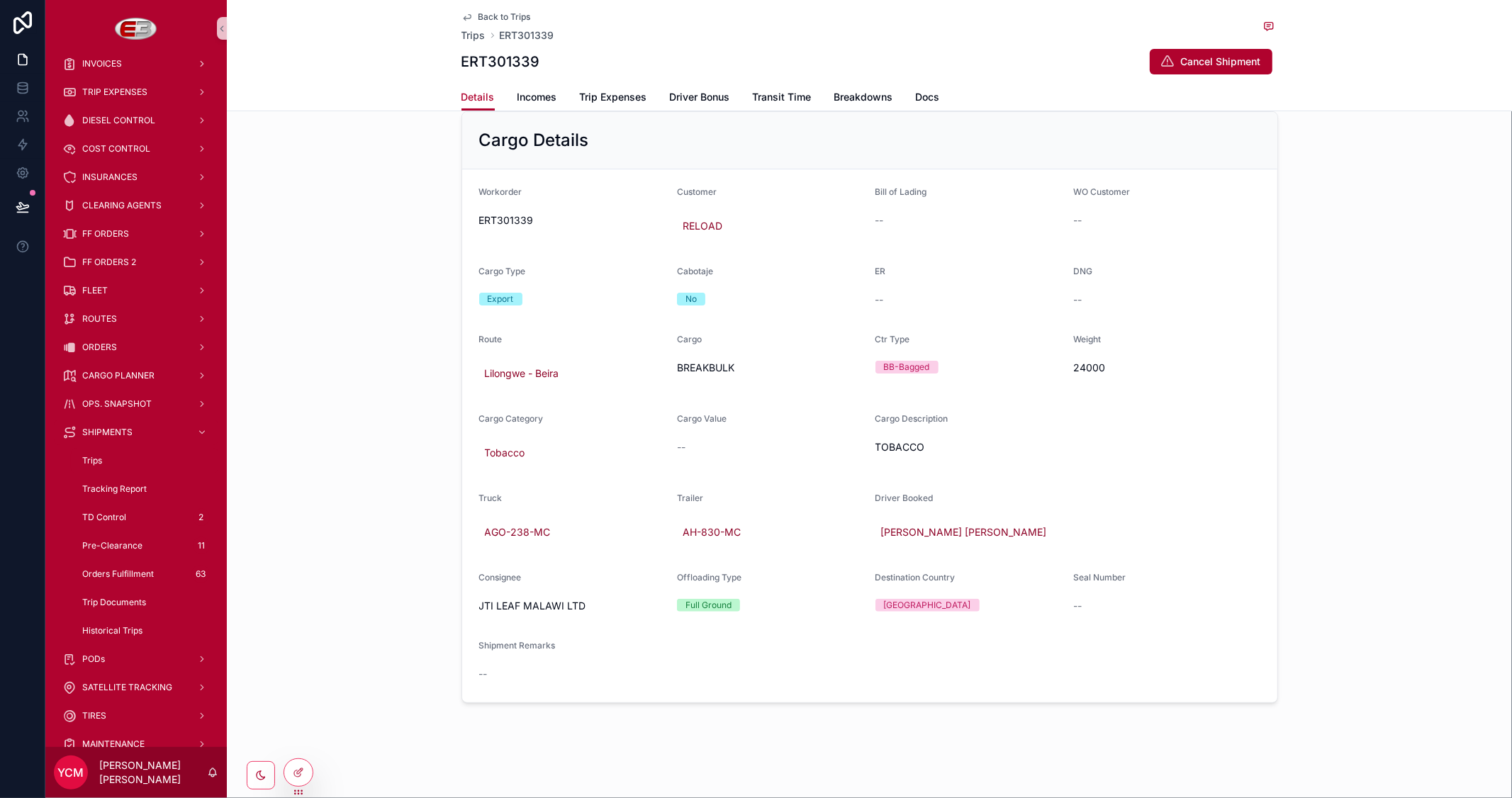
click at [499, 15] on span "Back to Trips" at bounding box center [504, 16] width 53 height 11
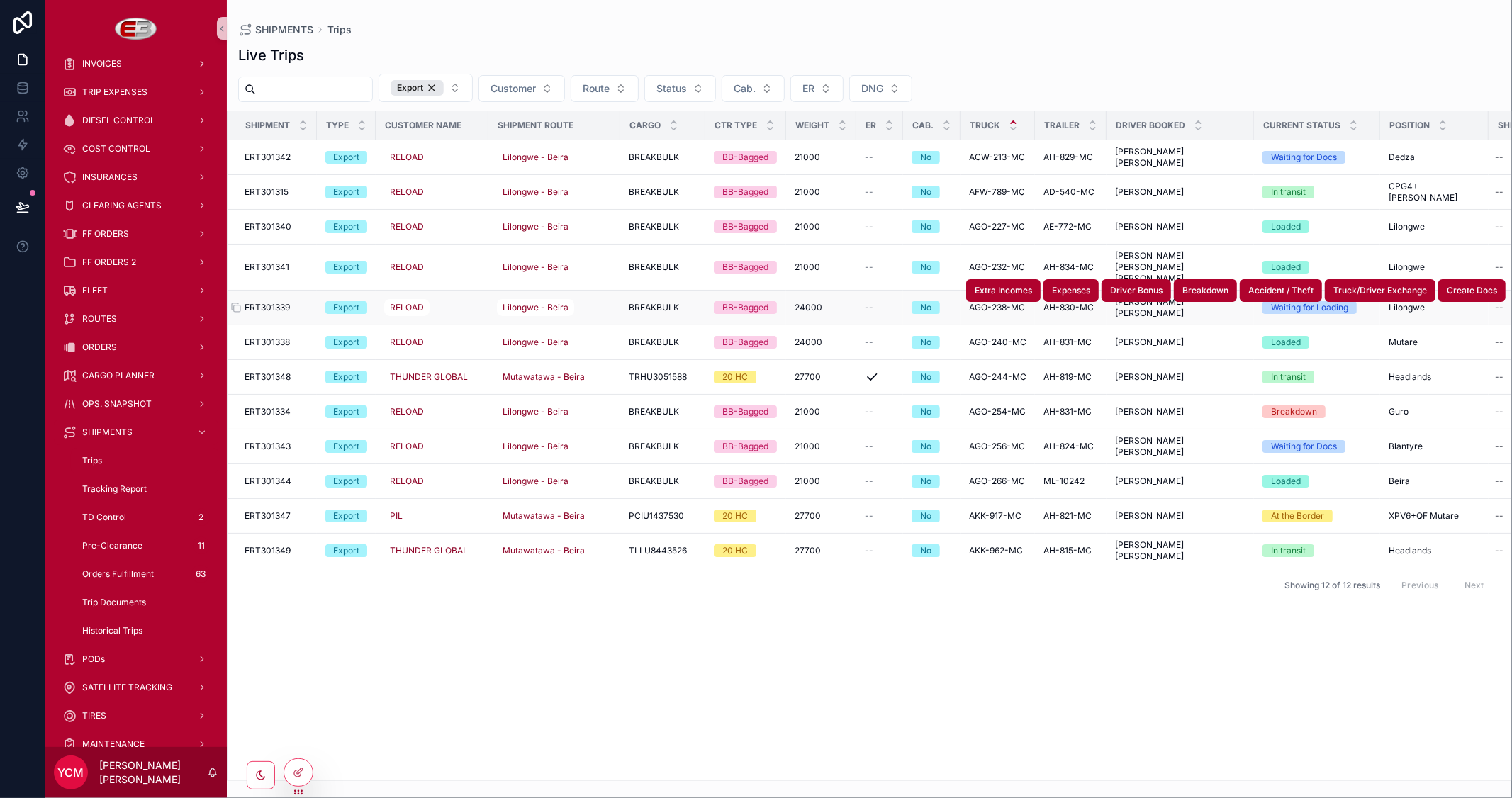
click at [271, 302] on span "ERT301339" at bounding box center [267, 307] width 45 height 11
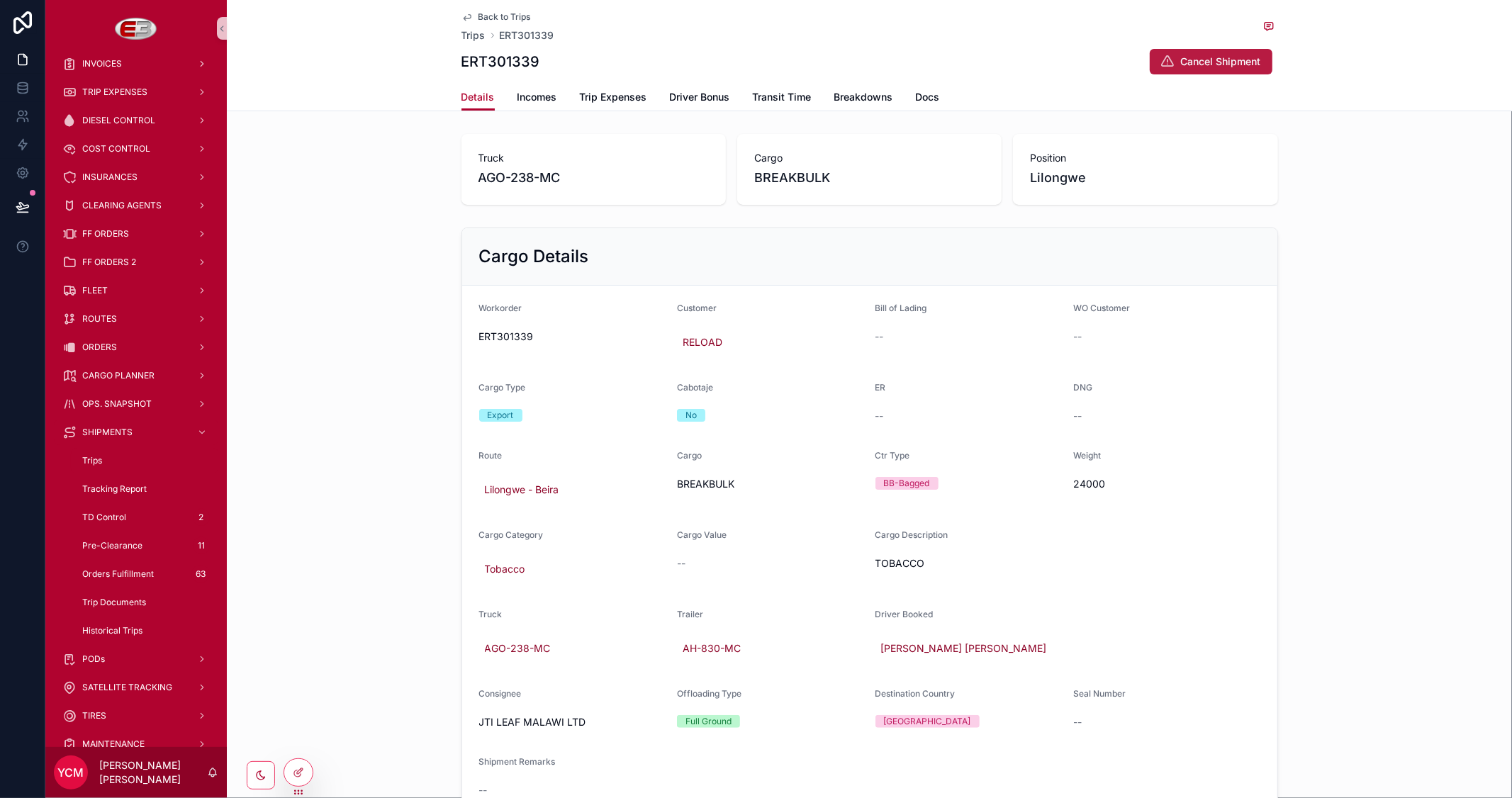
click at [1219, 61] on span "Cancel Shipment" at bounding box center [1220, 61] width 80 height 14
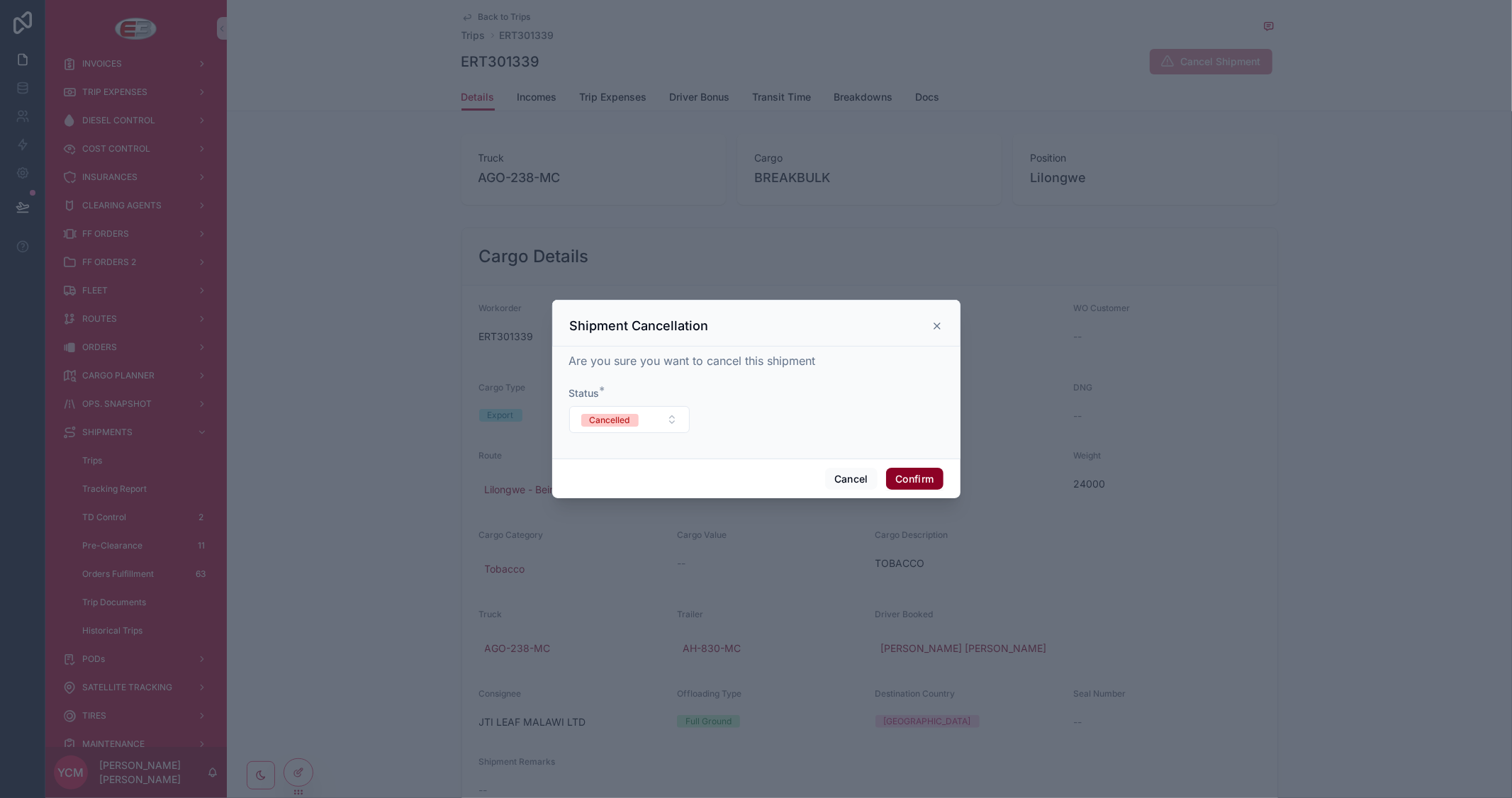
click at [912, 478] on button "Confirm" at bounding box center [914, 479] width 56 height 23
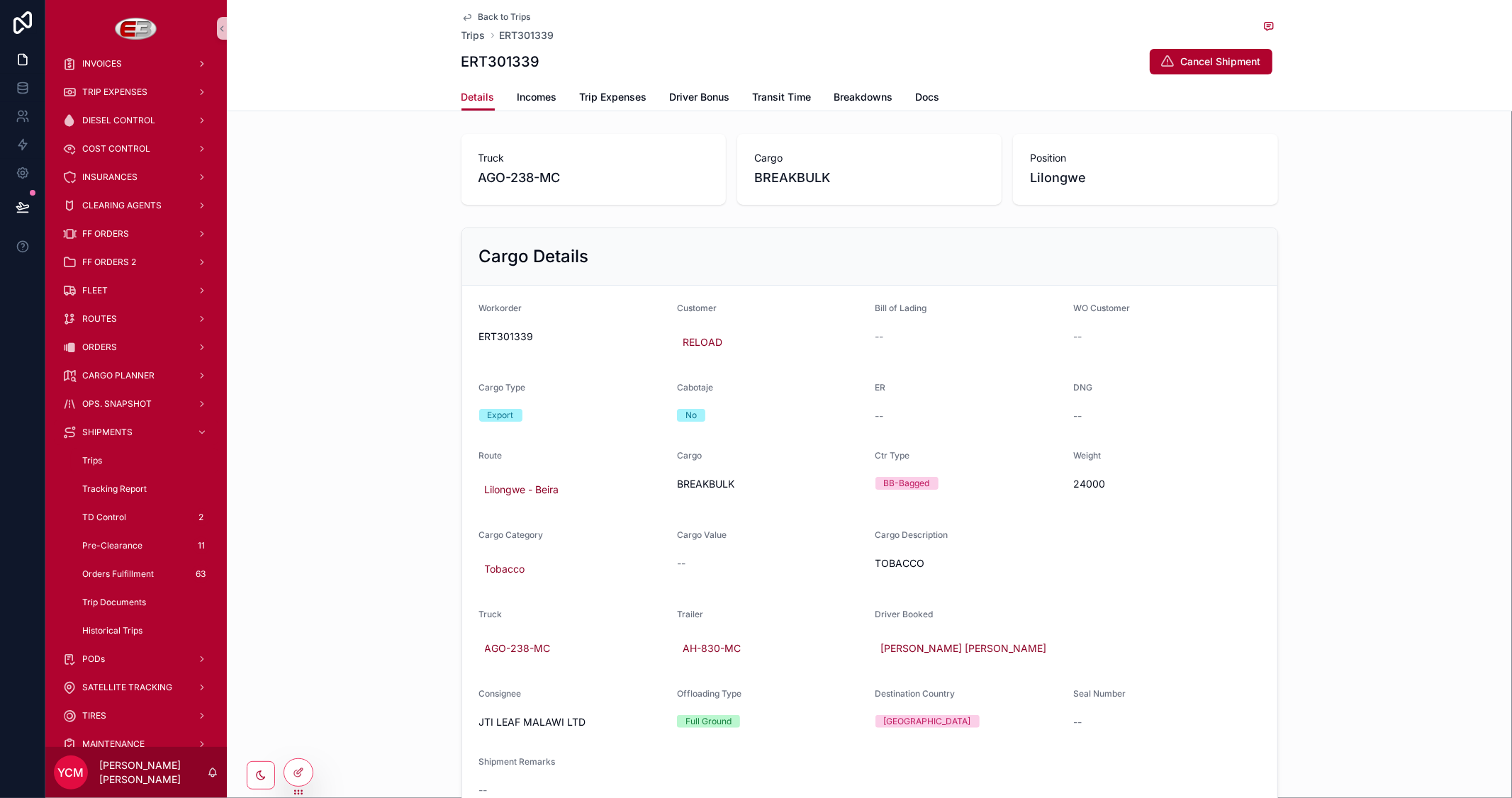
click at [498, 14] on span "Back to Trips" at bounding box center [504, 16] width 53 height 11
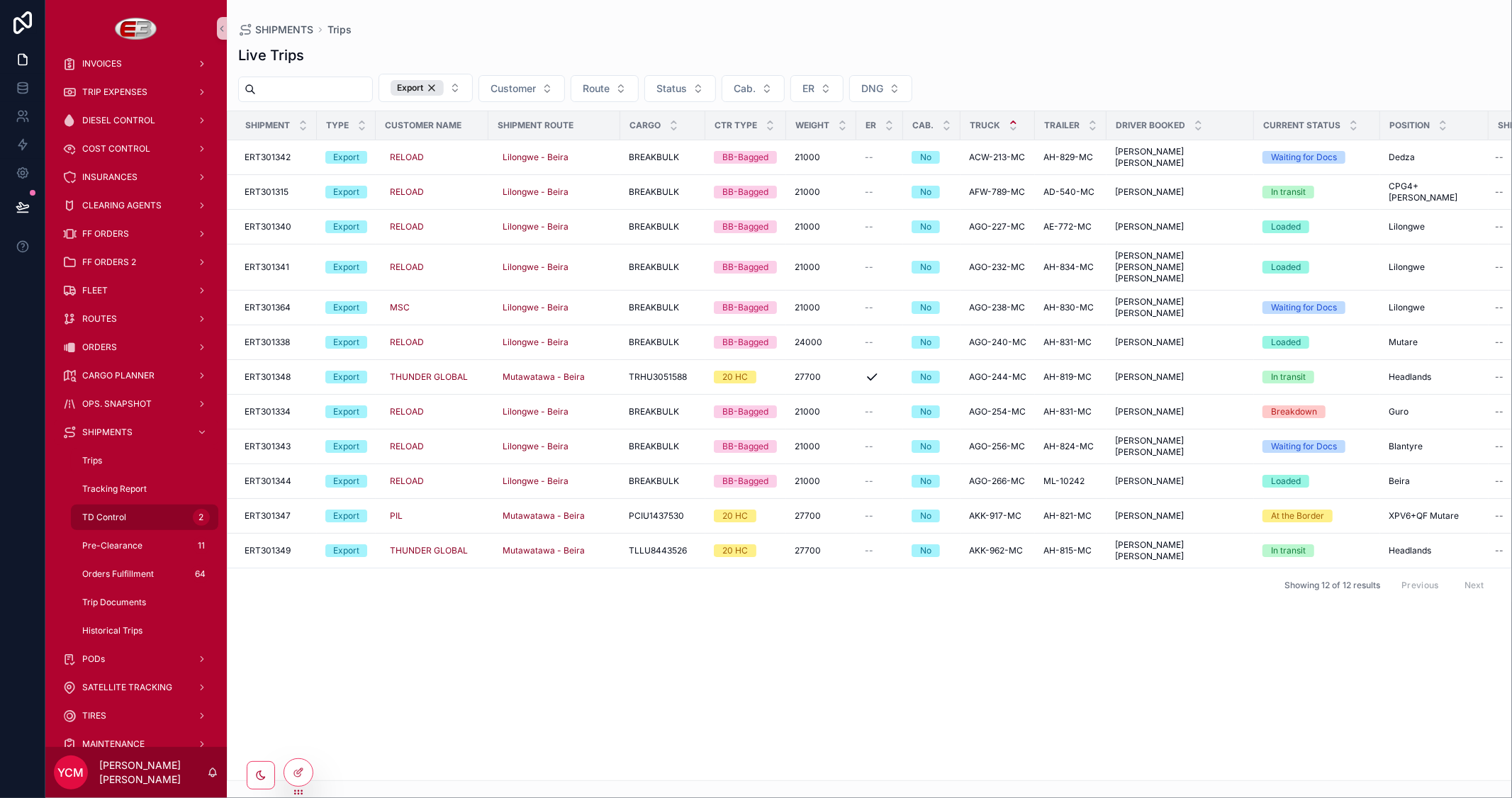
click at [118, 513] on span "TD Control" at bounding box center [104, 517] width 44 height 11
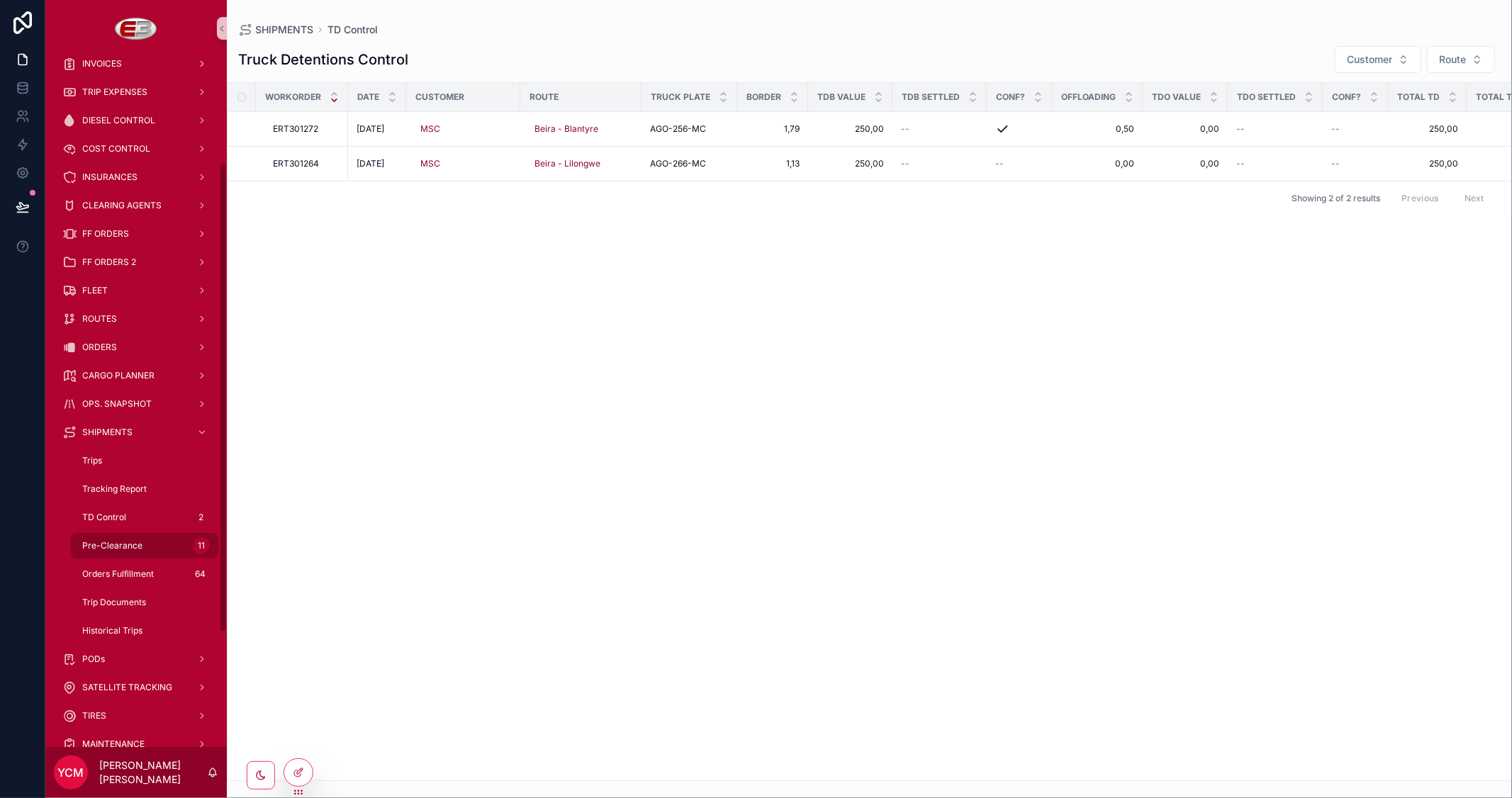
click at [120, 548] on span "Pre-Clearance" at bounding box center [112, 546] width 60 height 11
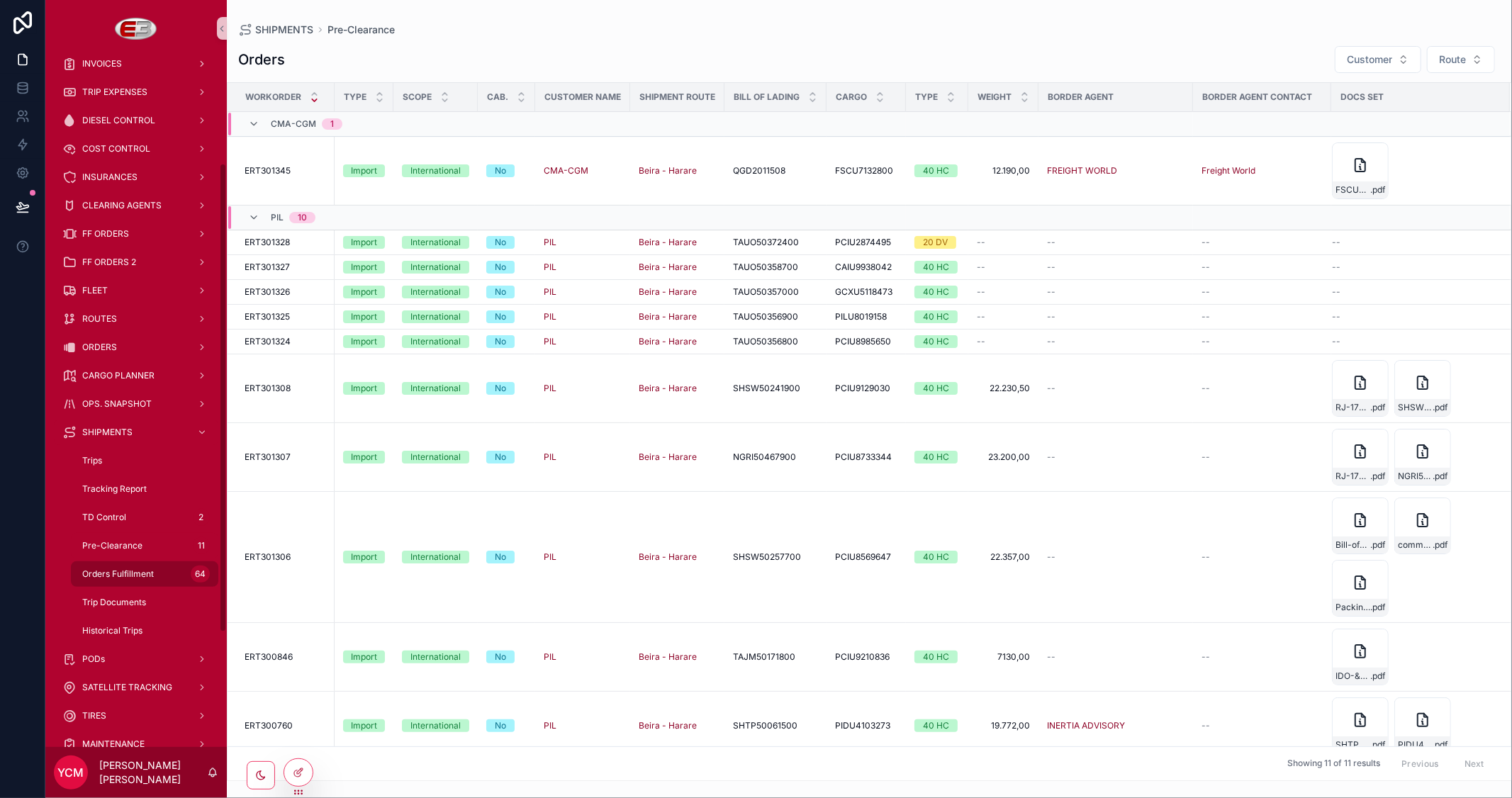
click at [131, 570] on span "Orders Fulfillment" at bounding box center [118, 574] width 72 height 11
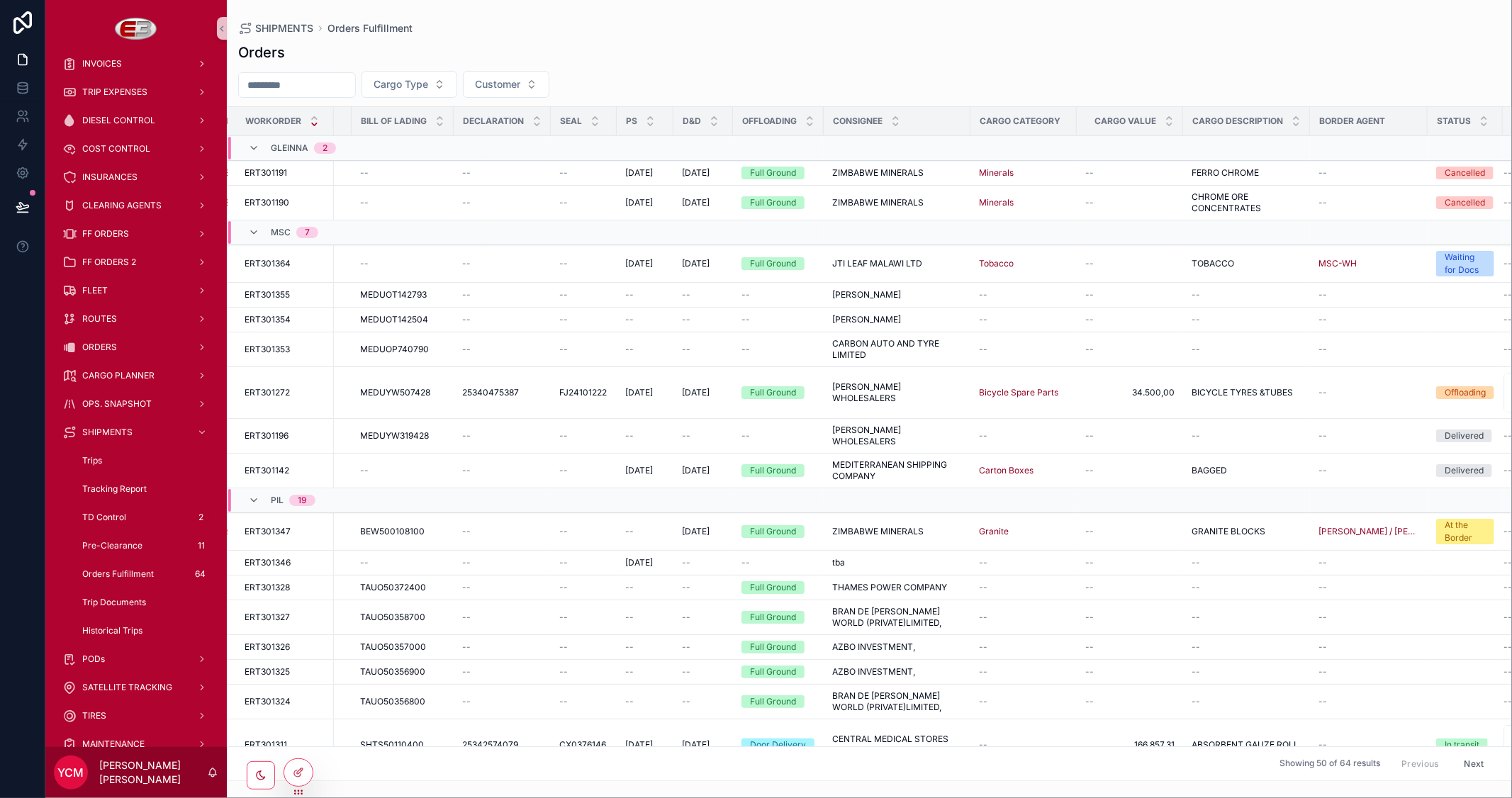
scroll to position [0, 603]
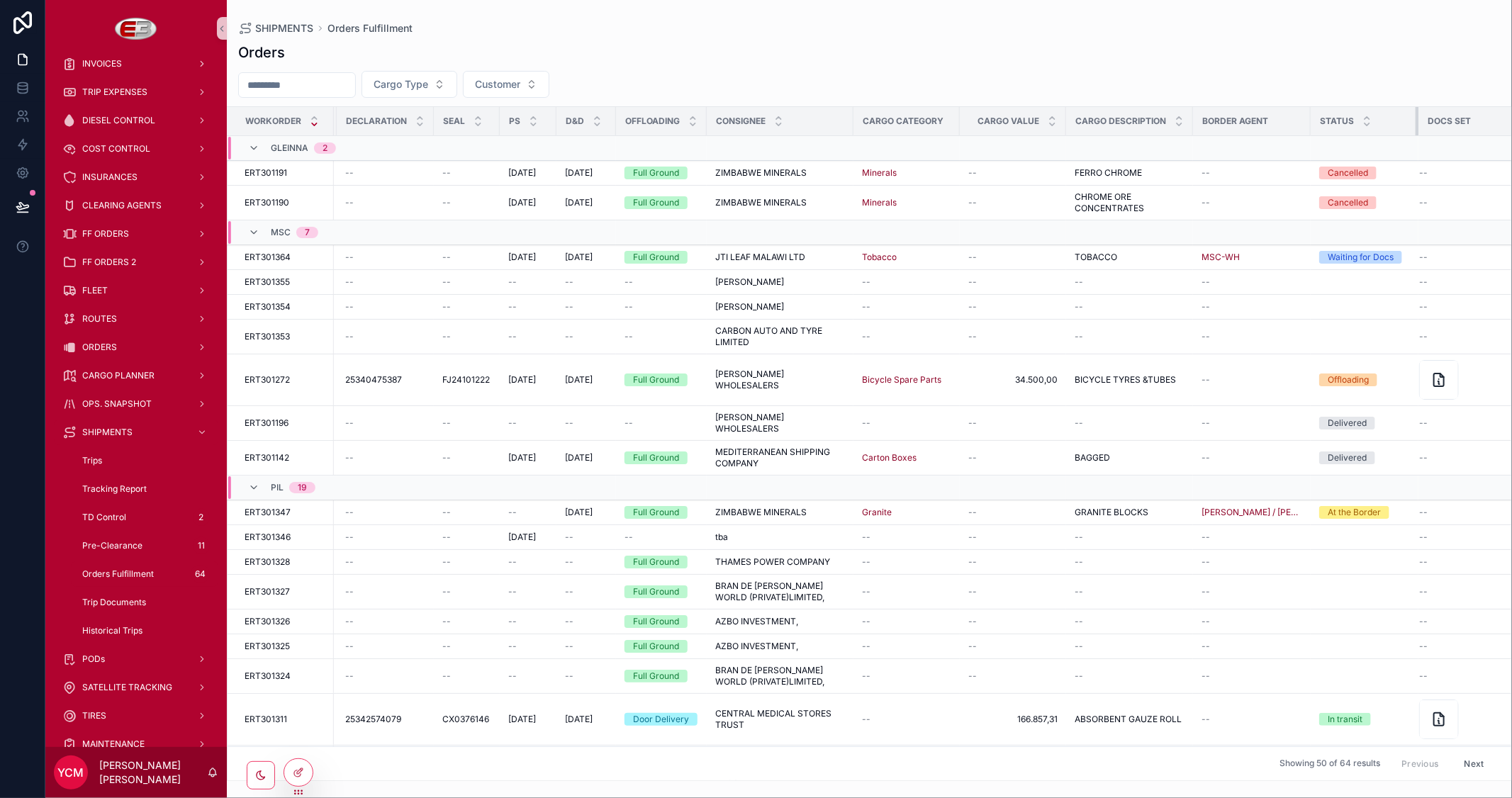
drag, startPoint x: 1390, startPoint y: 122, endPoint x: 1428, endPoint y: 124, distance: 38.1
click at [1428, 124] on tr "Workorder Type Scope Cab. Customer Name Shipment Route Cargo Bill of Lading Dec…" at bounding box center [576, 122] width 1901 height 29
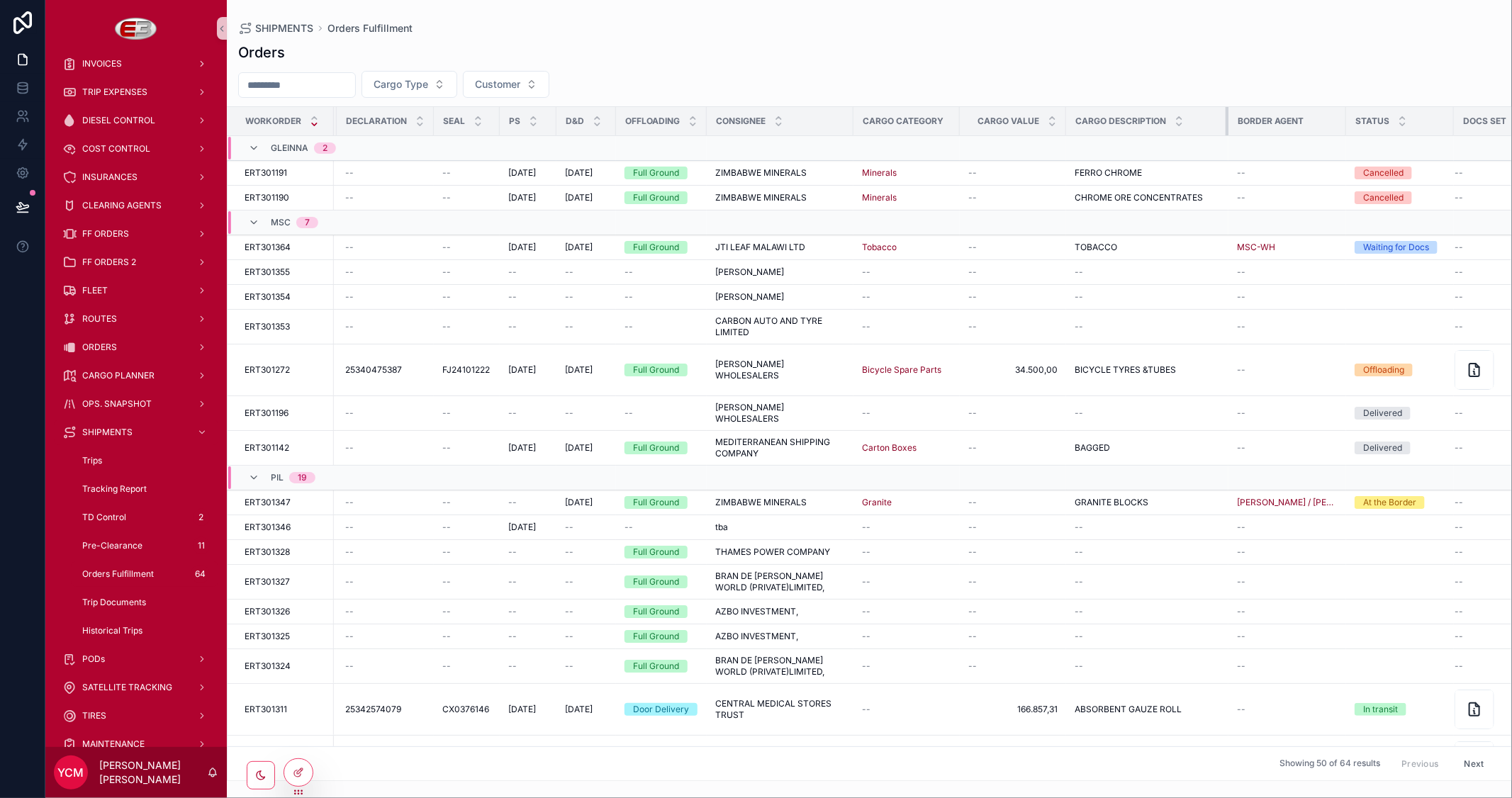
drag, startPoint x: 1194, startPoint y: 115, endPoint x: 1239, endPoint y: 119, distance: 45.2
click at [1239, 119] on tr "Workorder Type Scope Cab. Customer Name Shipment Route Cargo Bill of Lading Dec…" at bounding box center [593, 122] width 1937 height 29
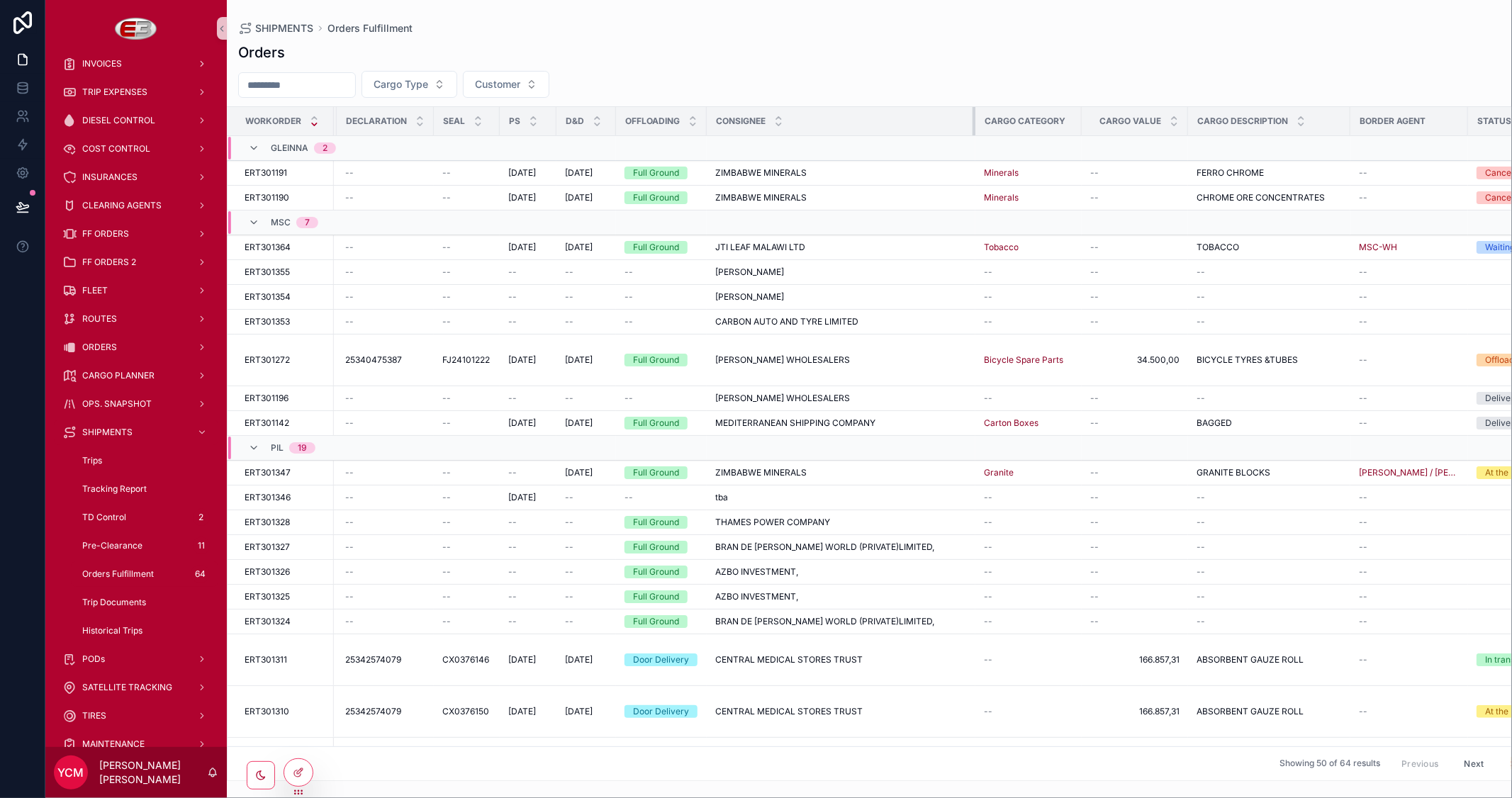
drag, startPoint x: 856, startPoint y: 122, endPoint x: 1048, endPoint y: 136, distance: 192.5
drag, startPoint x: 1189, startPoint y: 119, endPoint x: 1088, endPoint y: 124, distance: 101.1
click at [1088, 124] on th "Cargo Value" at bounding box center [1129, 122] width 98 height 29
drag, startPoint x: 1083, startPoint y: 120, endPoint x: 1026, endPoint y: 120, distance: 57.0
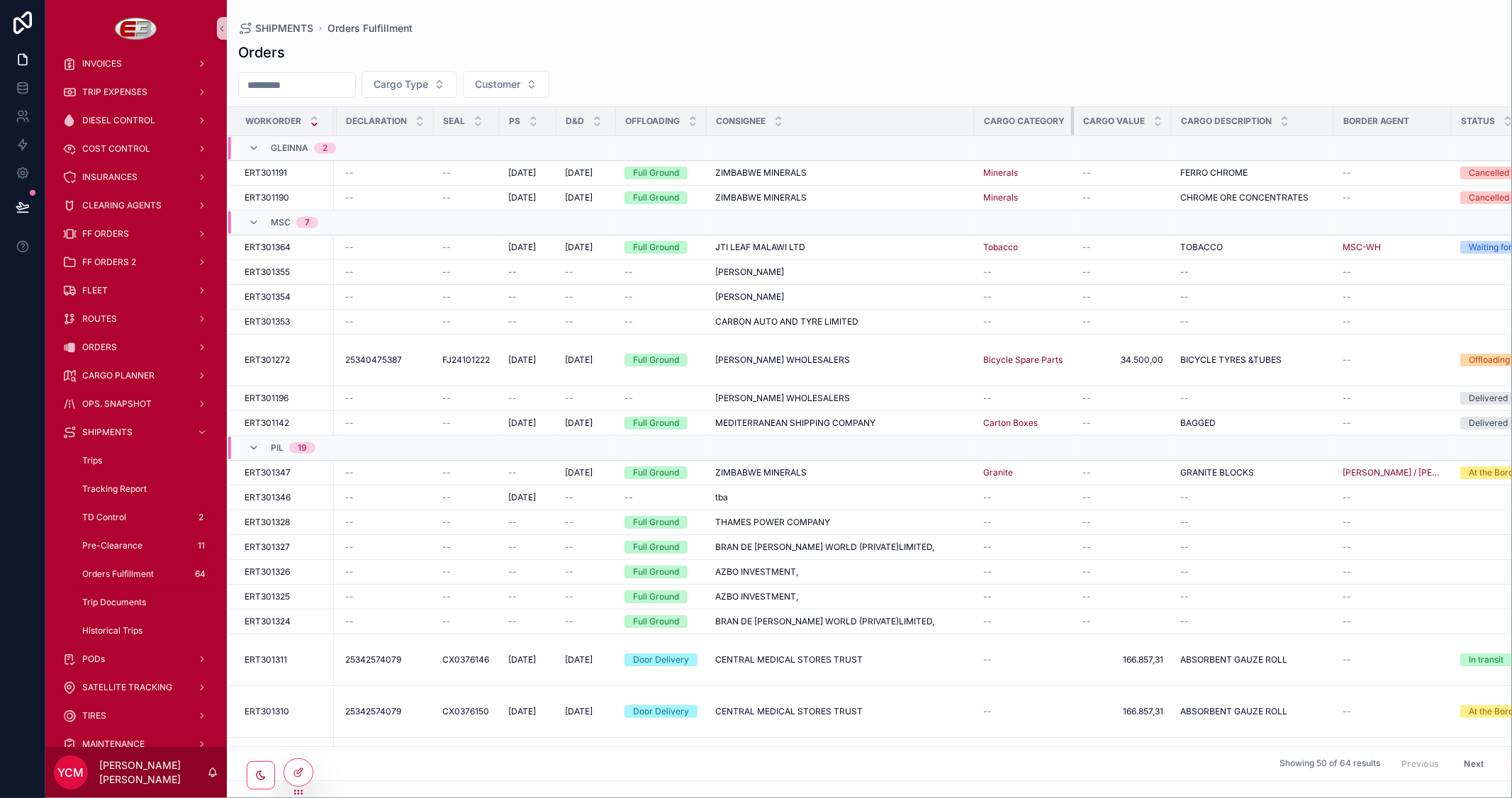
click at [1026, 120] on th "Cargo Category" at bounding box center [1024, 122] width 99 height 29
drag, startPoint x: 1453, startPoint y: 122, endPoint x: 1425, endPoint y: 133, distance: 30.1
click at [1425, 133] on div "scrollable content" at bounding box center [1423, 121] width 6 height 29
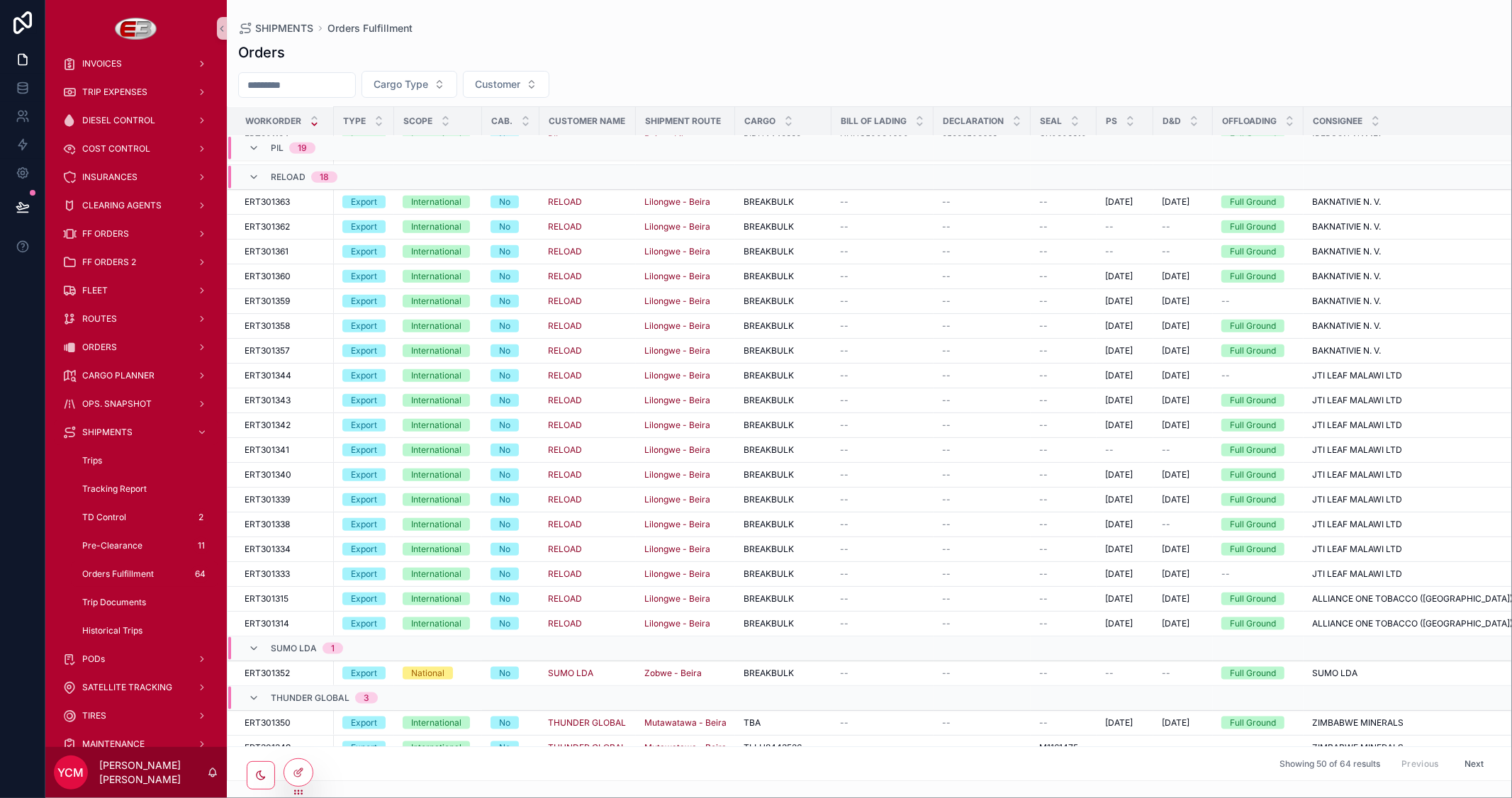
scroll to position [1241, 0]
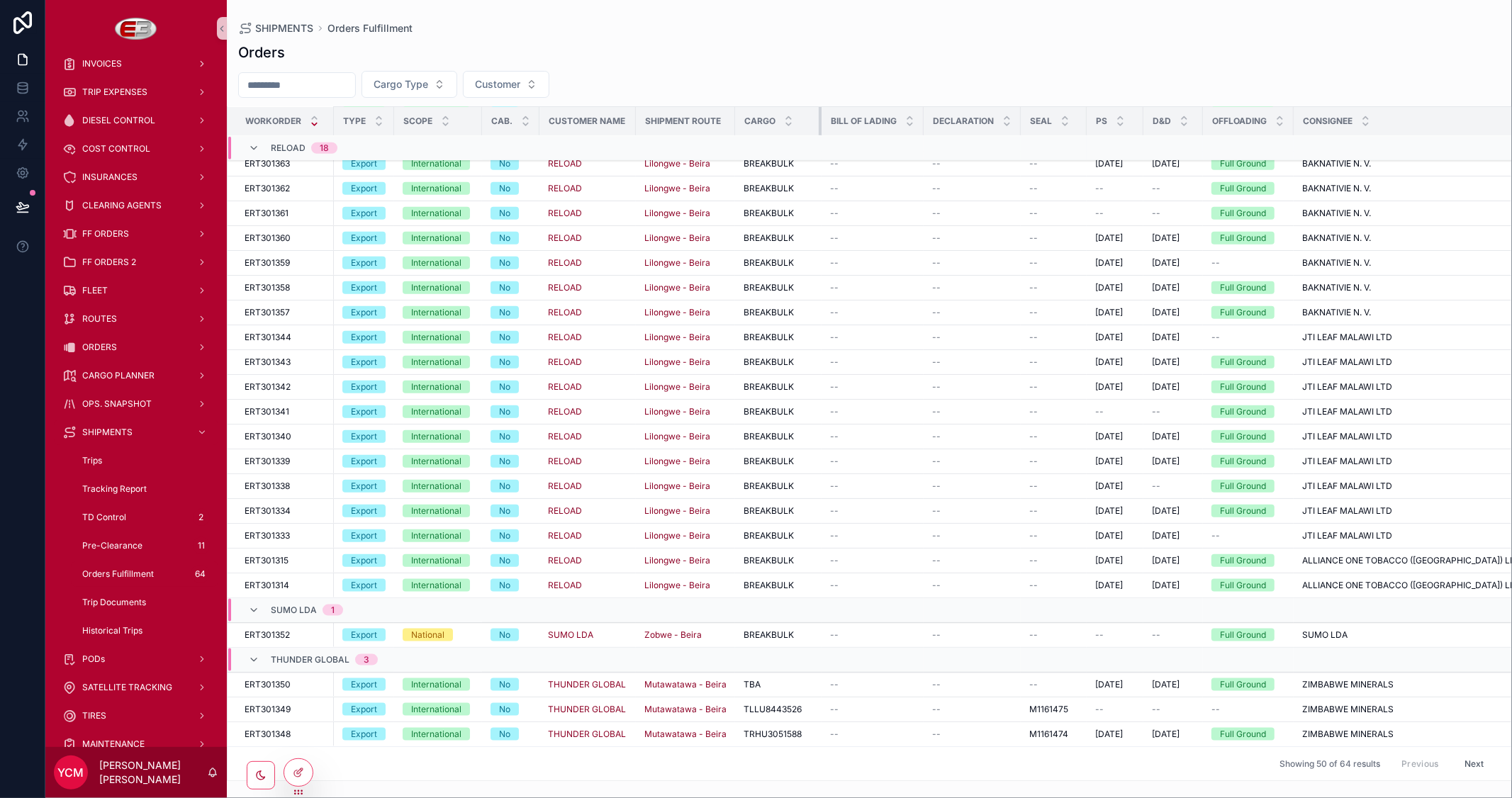
drag, startPoint x: 829, startPoint y: 119, endPoint x: 819, endPoint y: 118, distance: 10.0
click at [819, 118] on tr "Workorder Type Scope Cab. Customer Name Shipment Route Cargo Bill of Lading Dec…" at bounding box center [1226, 122] width 1998 height 29
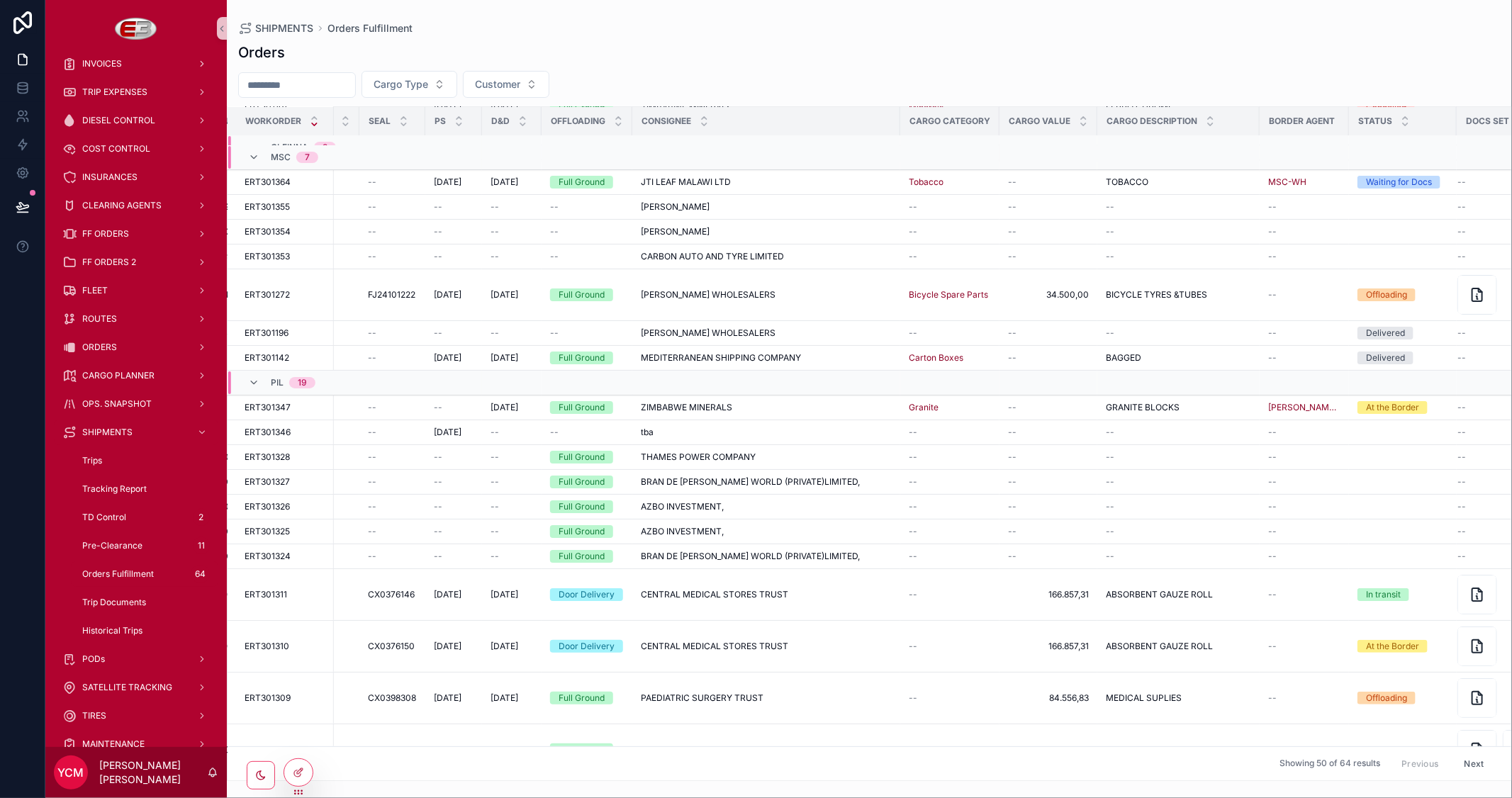
scroll to position [0, 667]
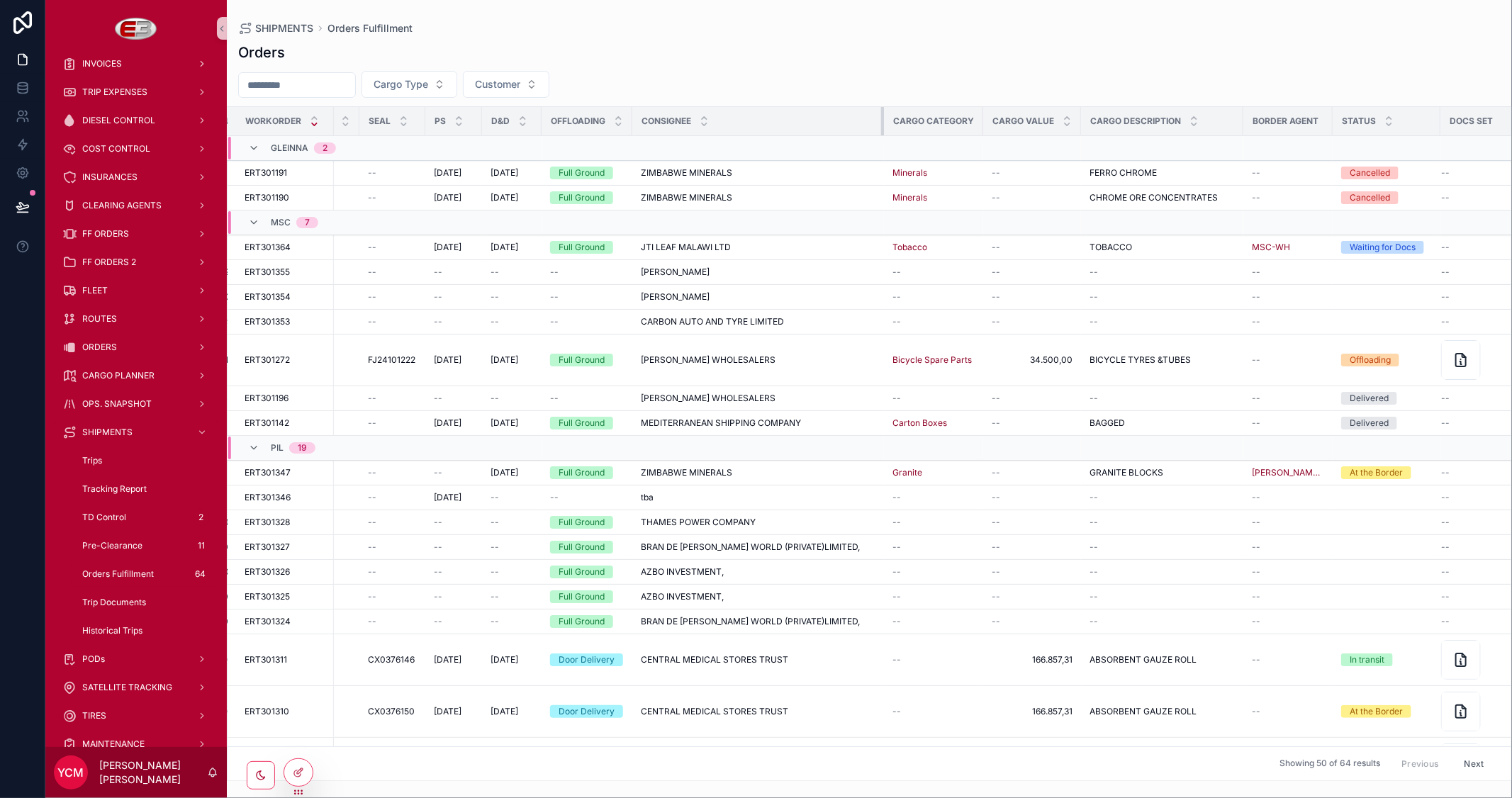
drag, startPoint x: 903, startPoint y: 119, endPoint x: 887, endPoint y: 121, distance: 16.1
click at [887, 121] on div "scrollable content" at bounding box center [884, 121] width 6 height 29
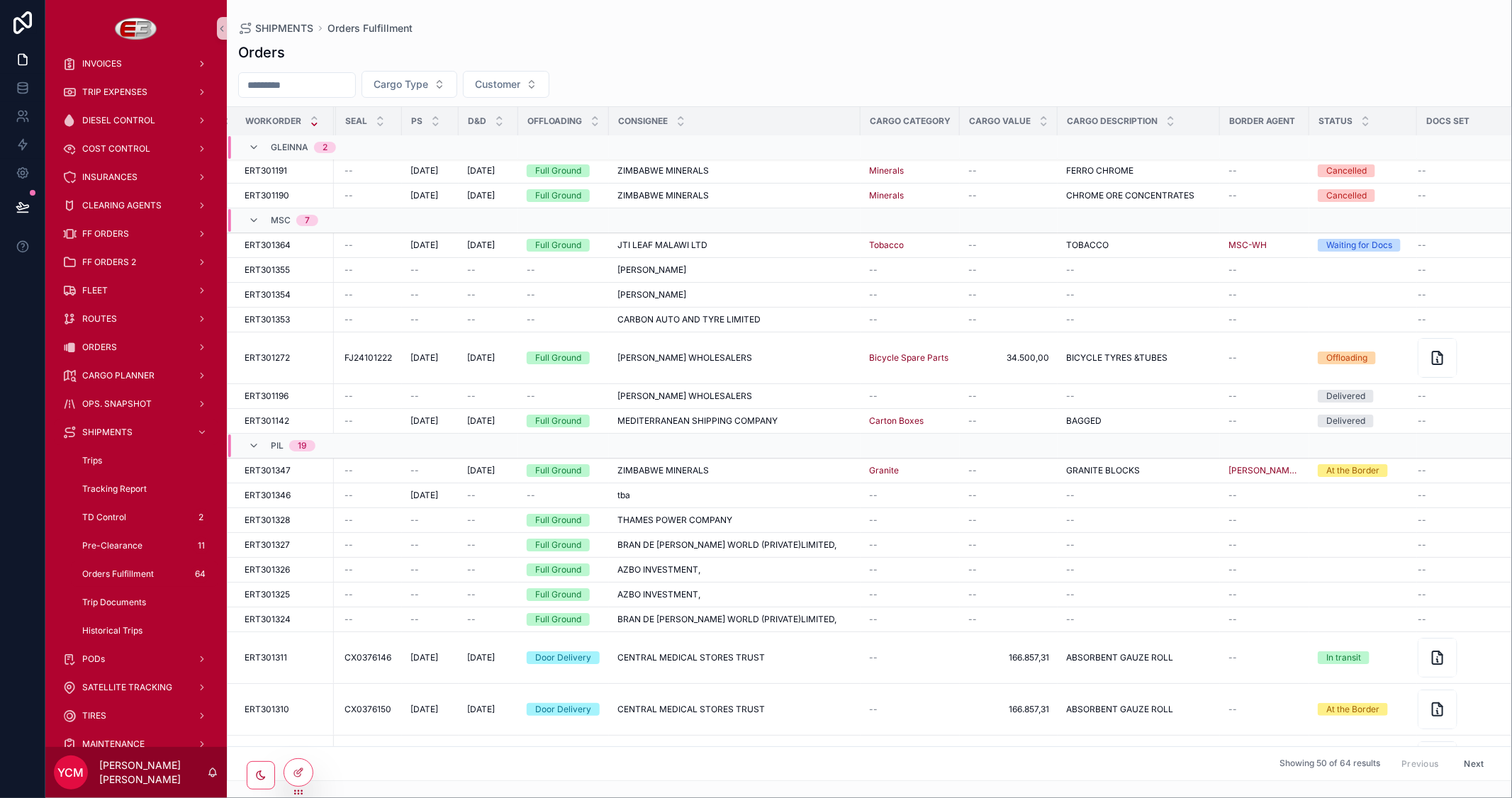
scroll to position [0, 690]
click at [428, 77] on span "Cargo Type" at bounding box center [400, 84] width 54 height 14
click at [392, 143] on div "Import" at bounding box center [443, 142] width 170 height 23
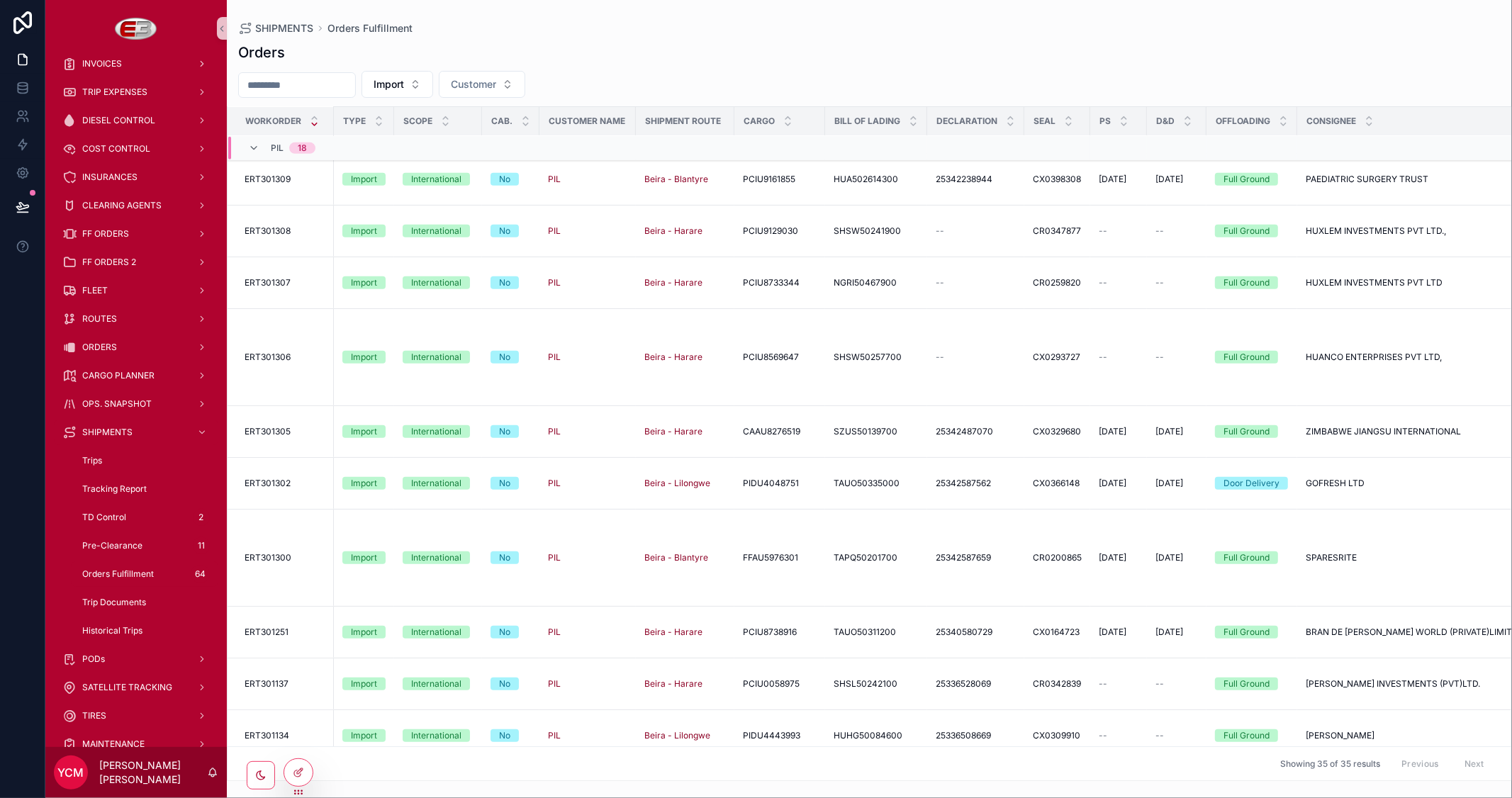
scroll to position [806, 0]
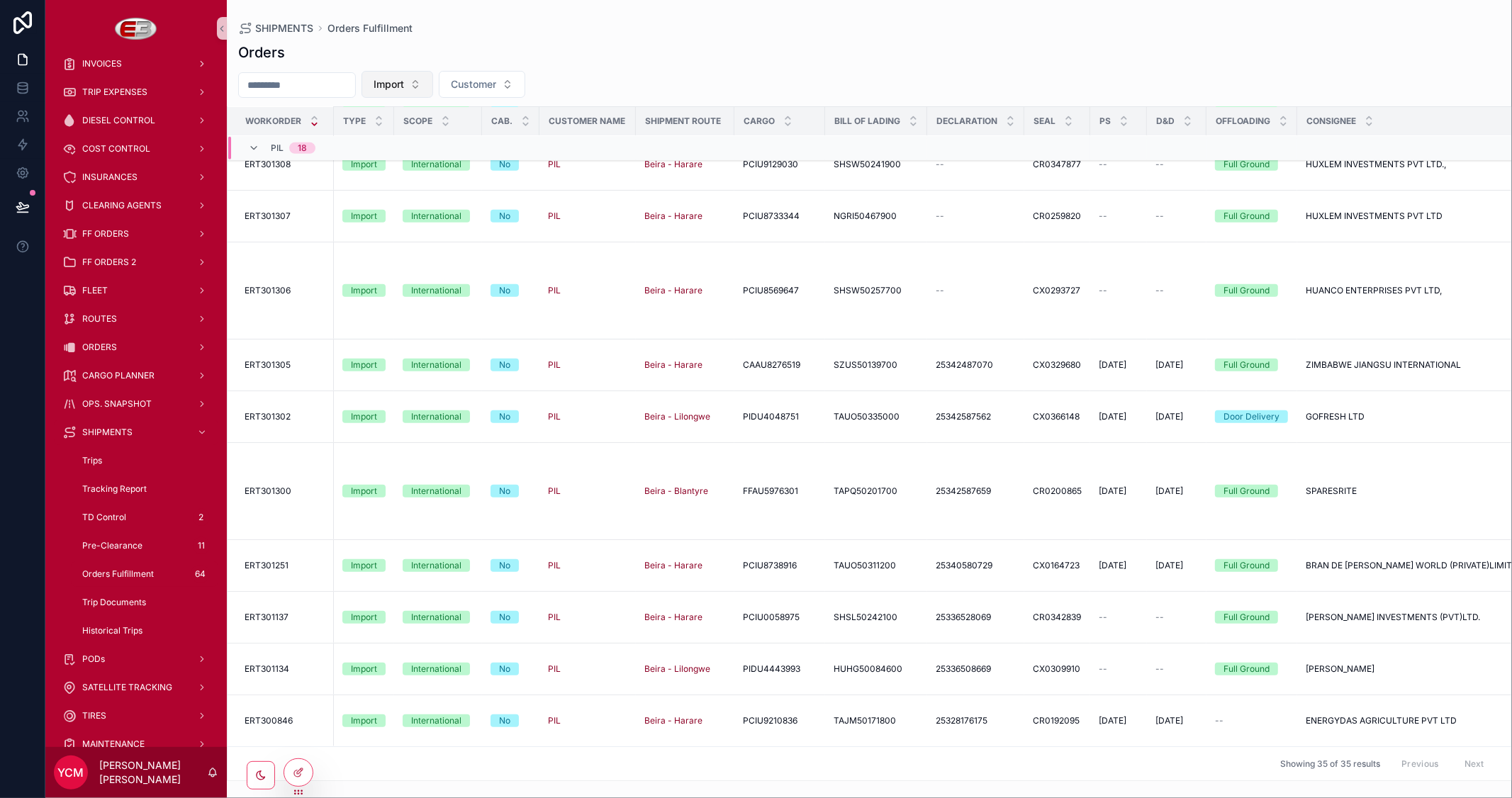
click at [433, 87] on button "Import" at bounding box center [397, 84] width 72 height 27
click at [375, 186] on div "Export" at bounding box center [431, 187] width 170 height 23
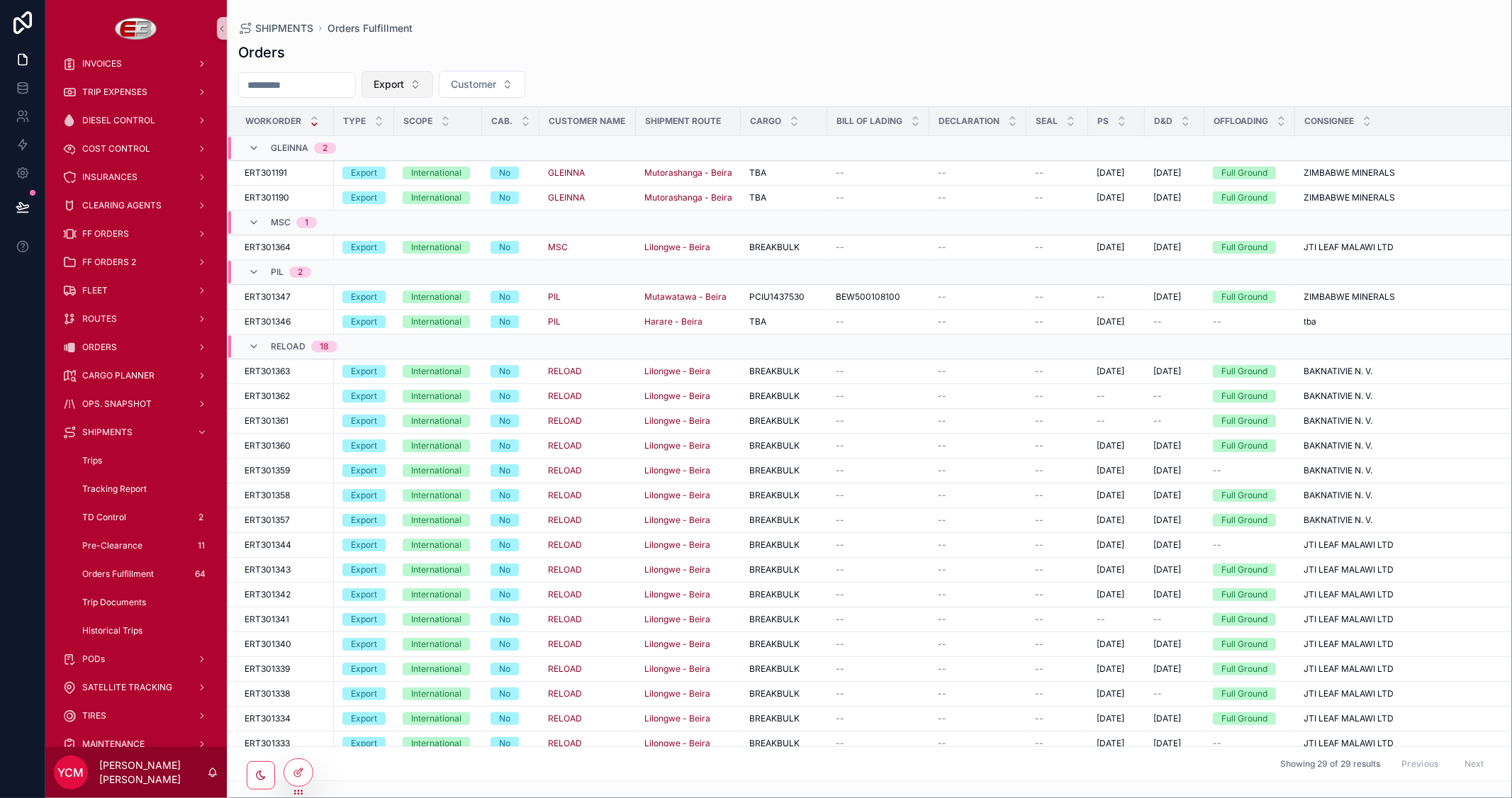
click at [433, 86] on button "Export" at bounding box center [397, 84] width 72 height 27
click at [395, 164] on div "Import" at bounding box center [431, 164] width 170 height 23
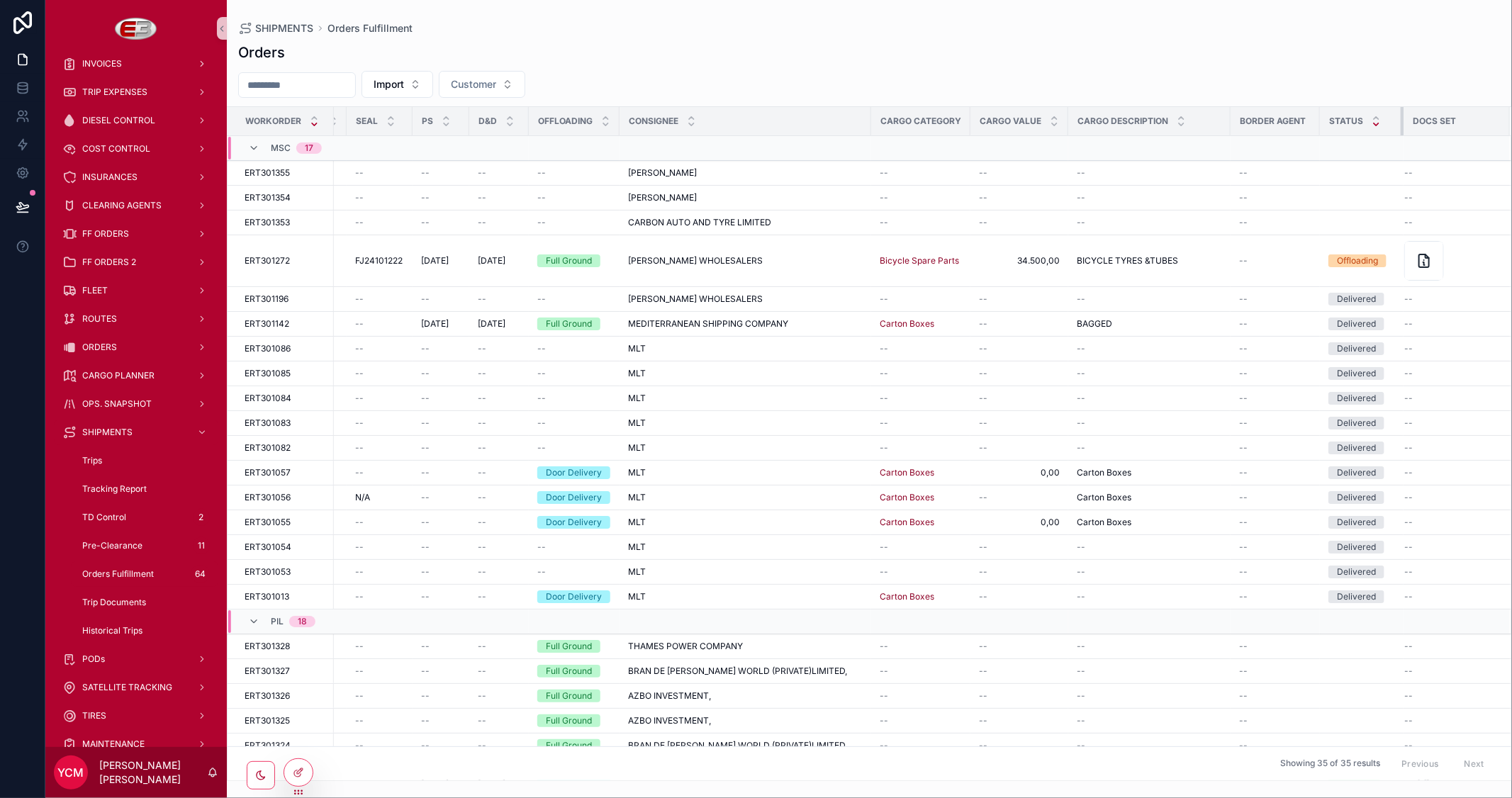
scroll to position [0, 697]
drag, startPoint x: 1389, startPoint y: 121, endPoint x: 1365, endPoint y: 122, distance: 24.0
click at [1365, 122] on th "Status" at bounding box center [1362, 122] width 84 height 29
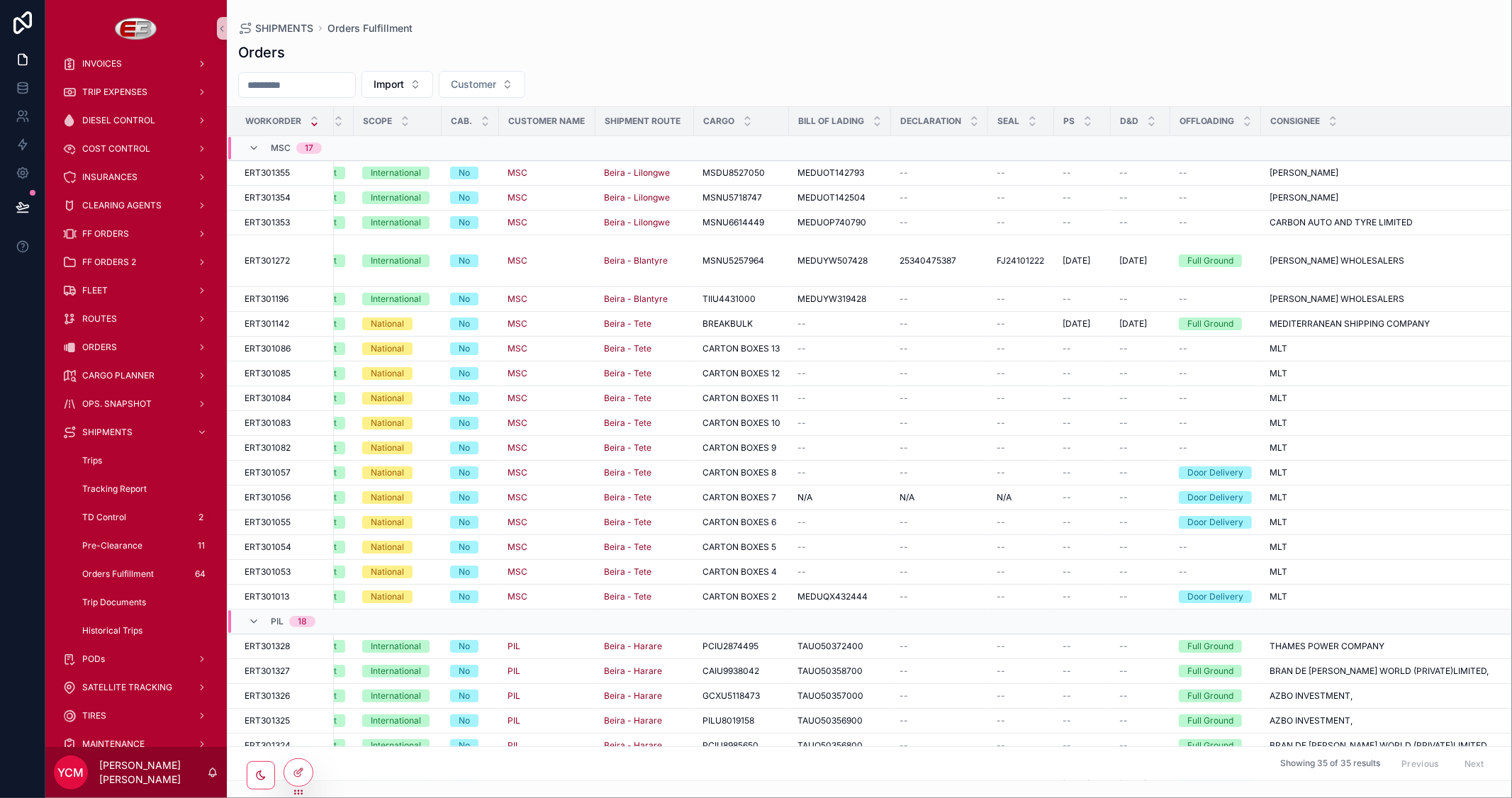
scroll to position [0, 0]
